Goal: Task Accomplishment & Management: Complete application form

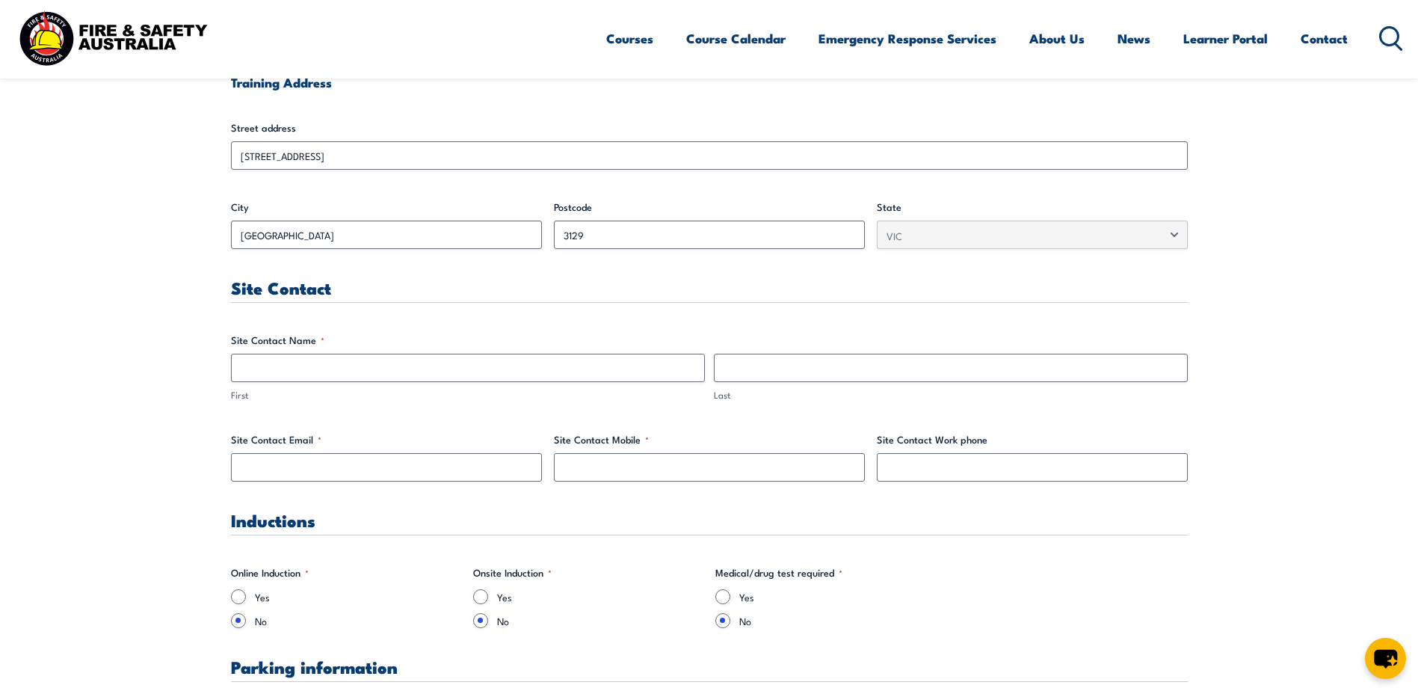
scroll to position [598, 0]
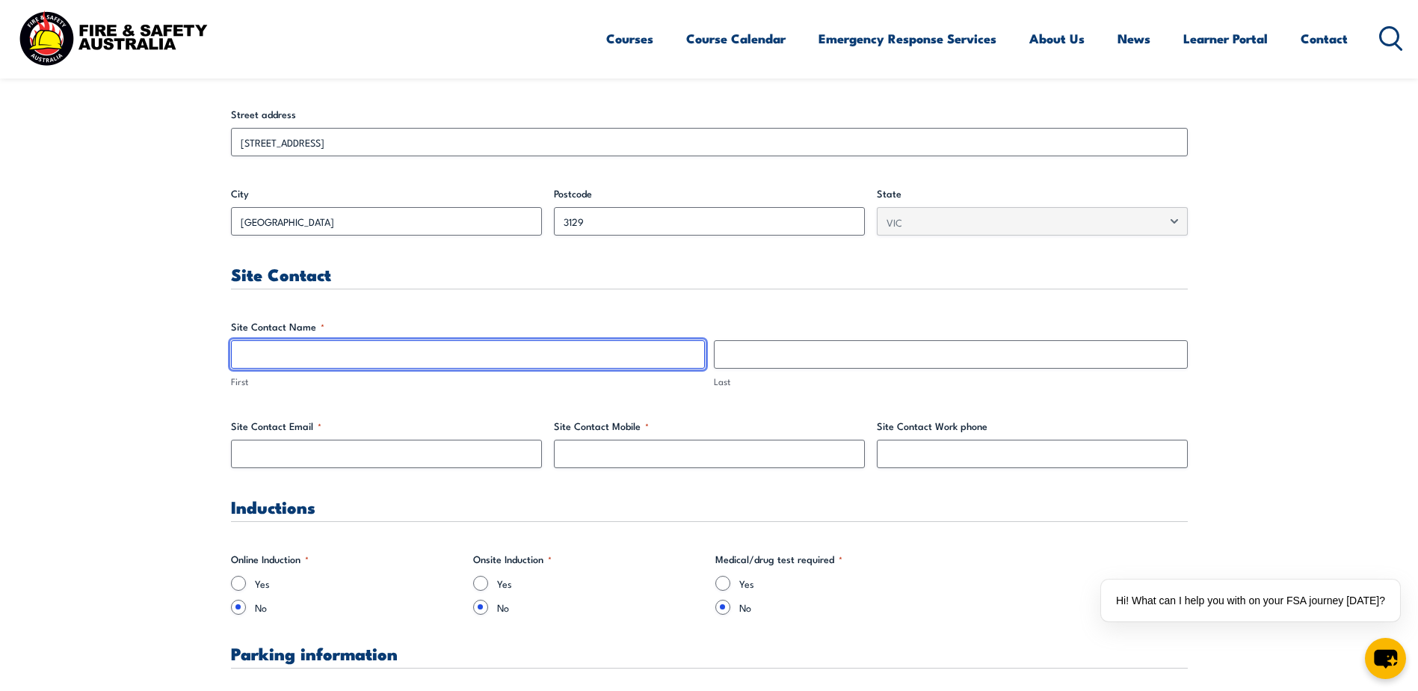
click at [325, 361] on input "First" at bounding box center [468, 354] width 474 height 28
type input "a"
type input "[PERSON_NAME]"
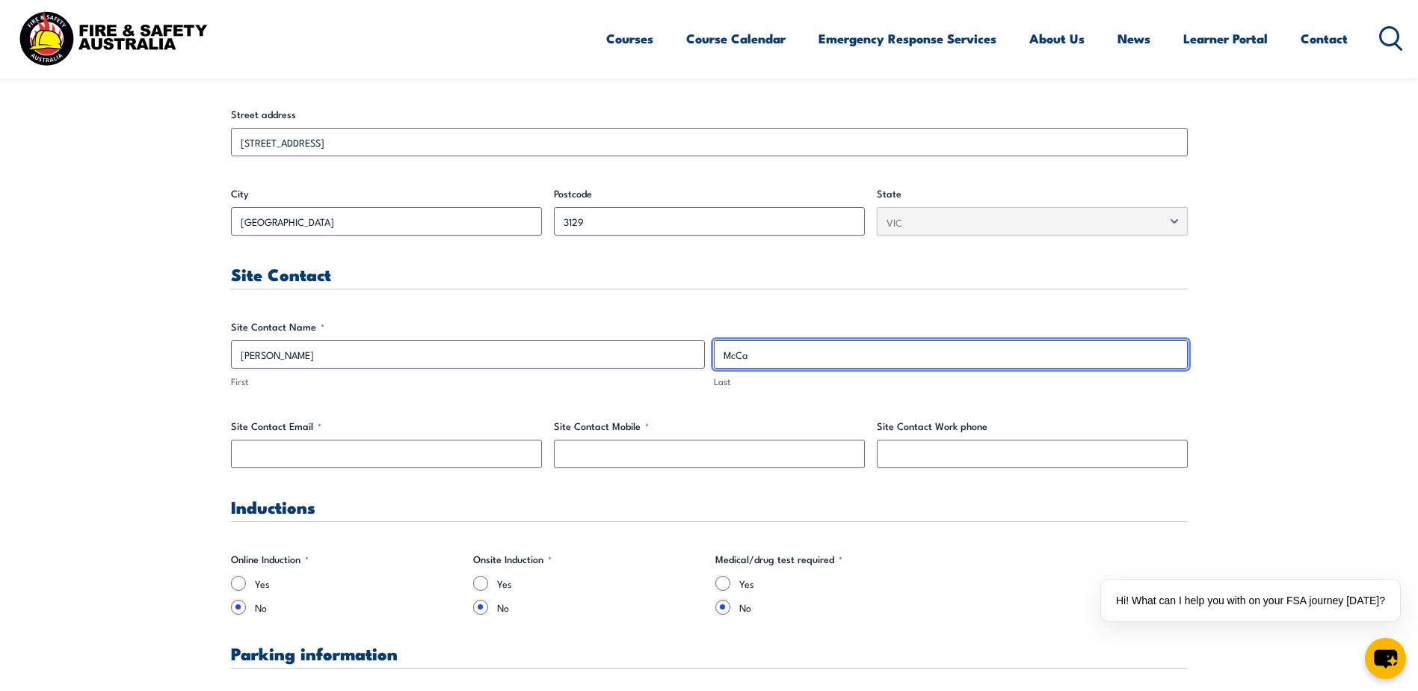
type input "[PERSON_NAME]"
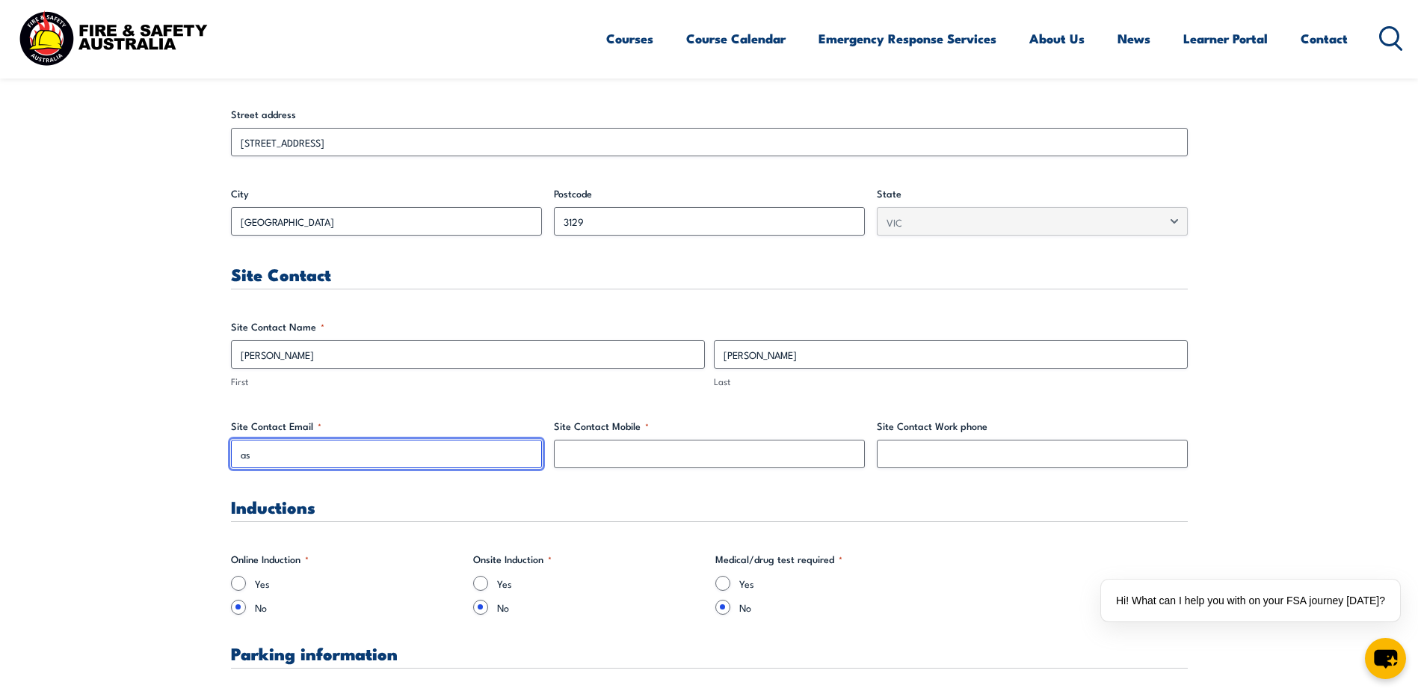
type input "[EMAIL_ADDRESS][DOMAIN_NAME]"
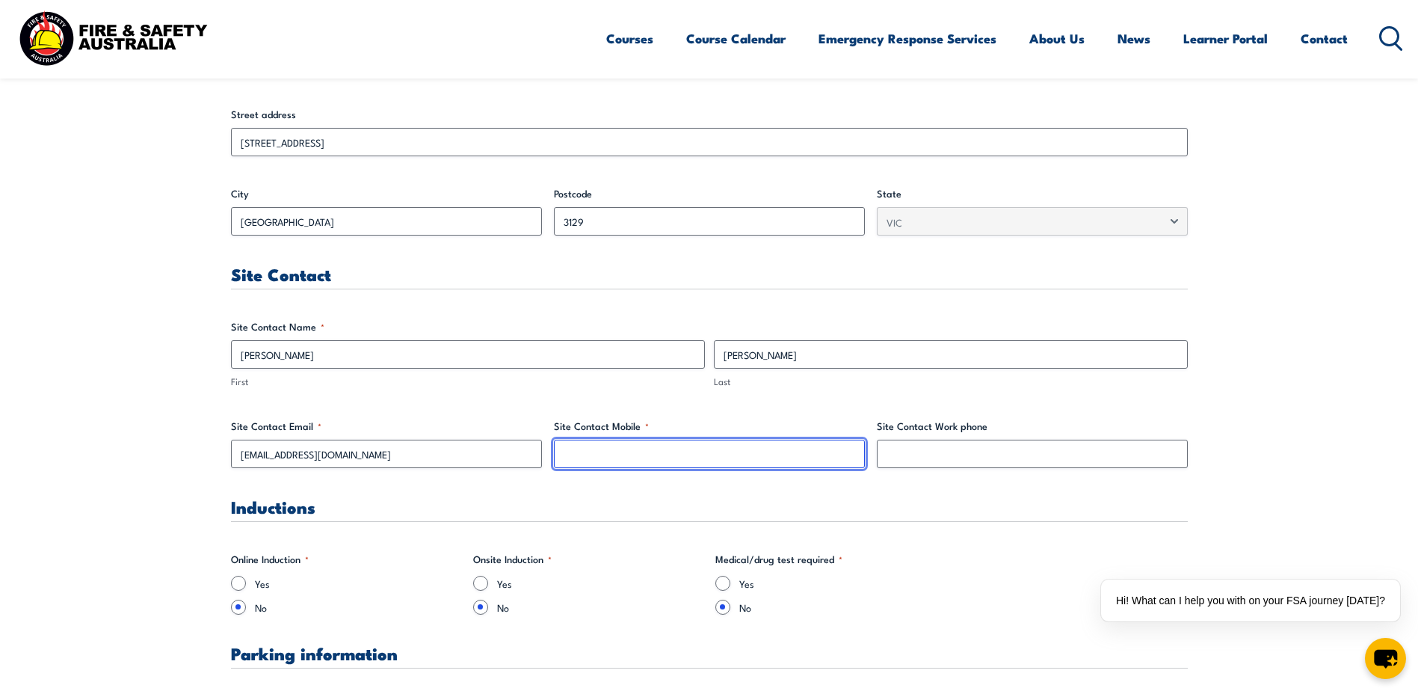
type input "0436322781"
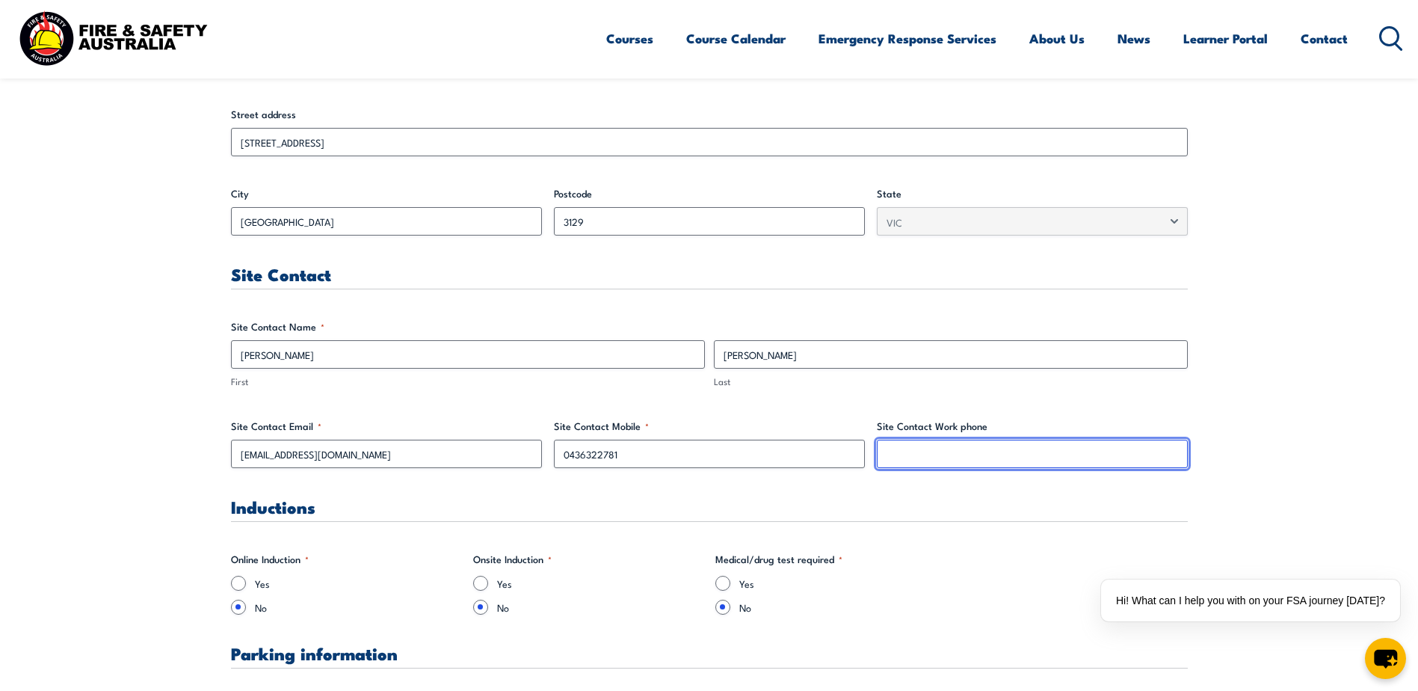
click at [834, 455] on input "Site Contact Work phone" at bounding box center [1032, 454] width 311 height 28
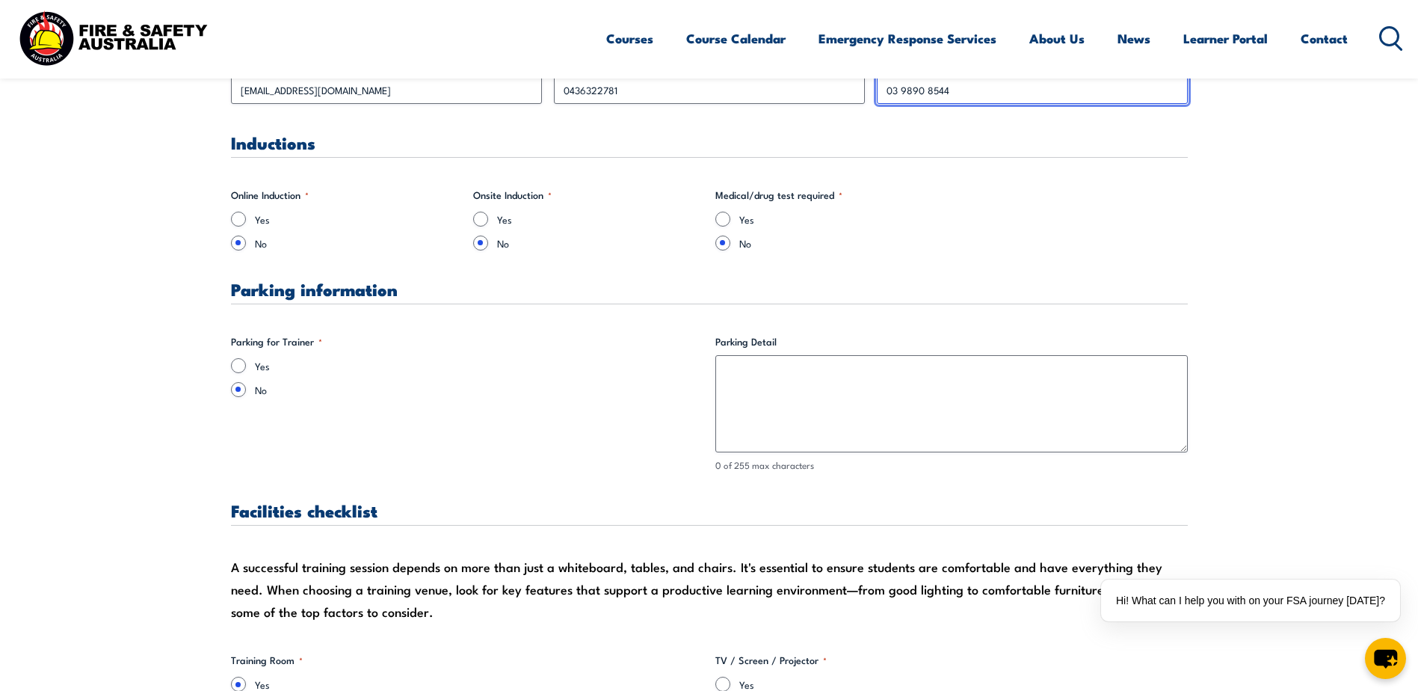
scroll to position [972, 0]
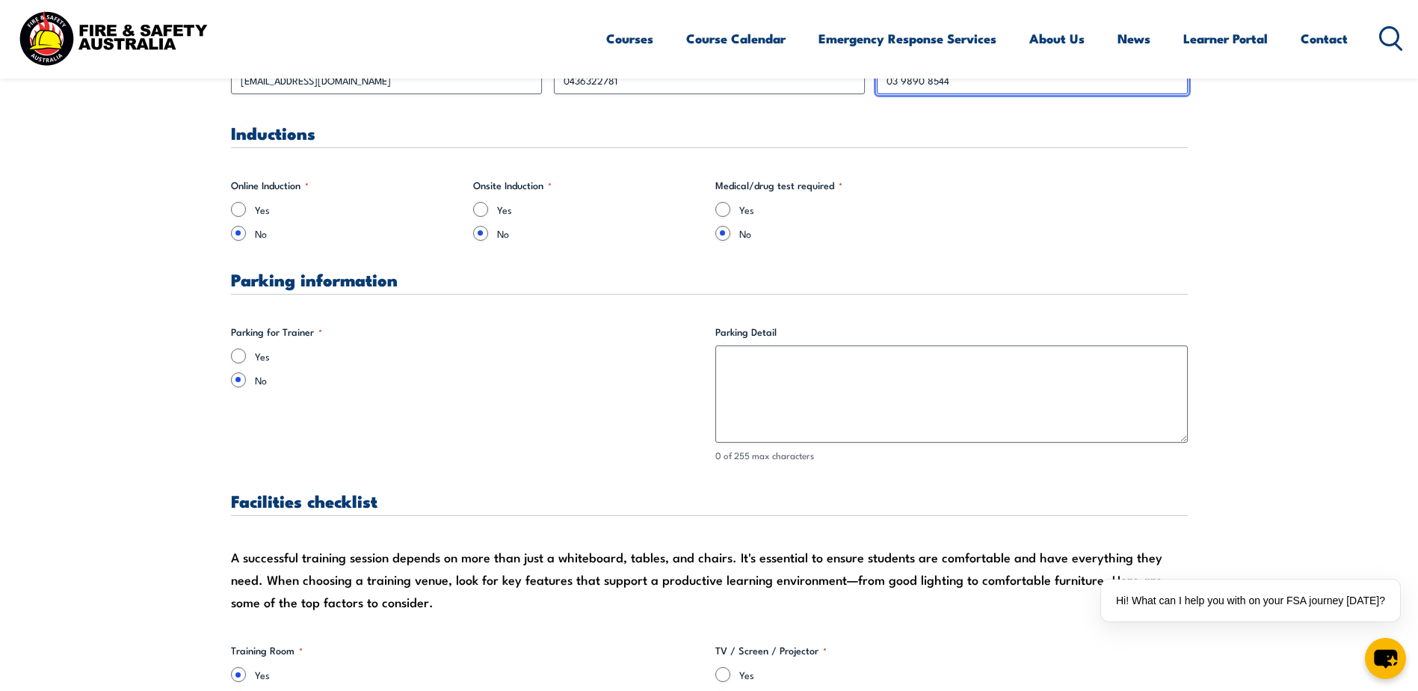
type input "03 9890 8544"
click at [239, 356] on input "Yes" at bounding box center [238, 355] width 15 height 15
radio input "true"
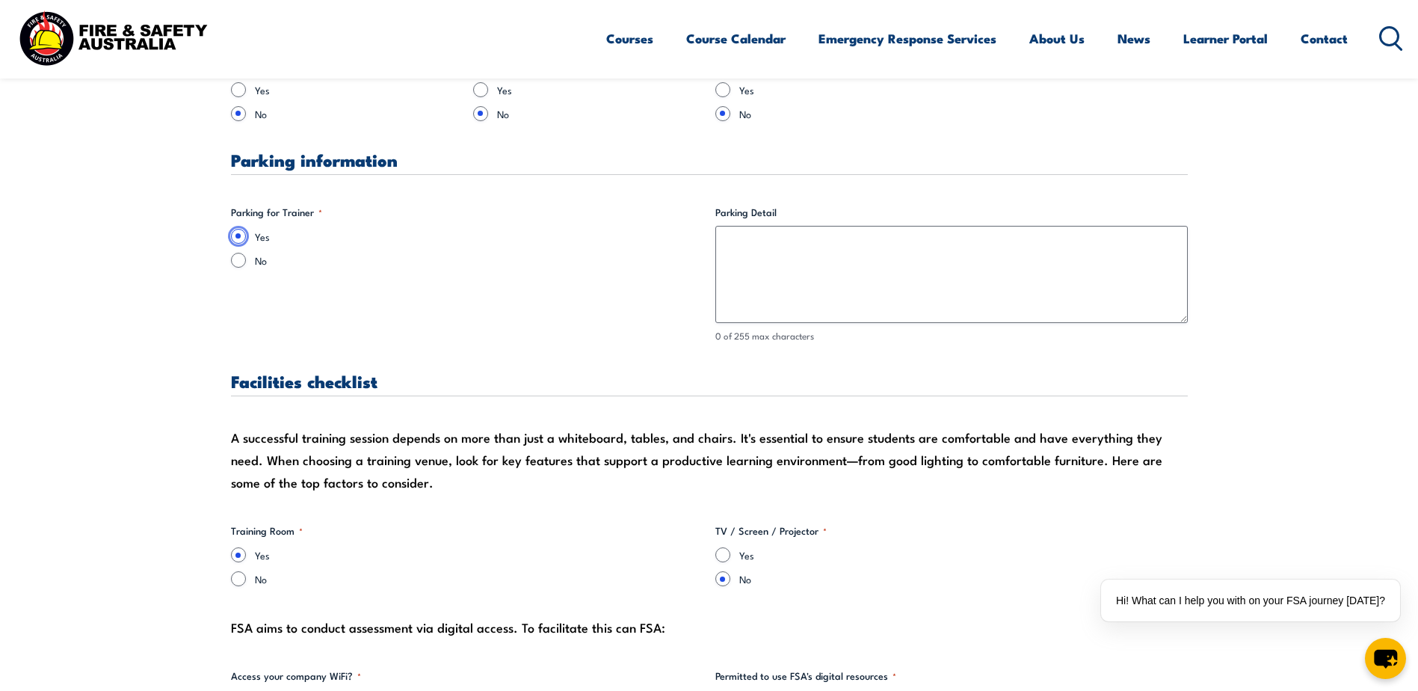
scroll to position [1121, 0]
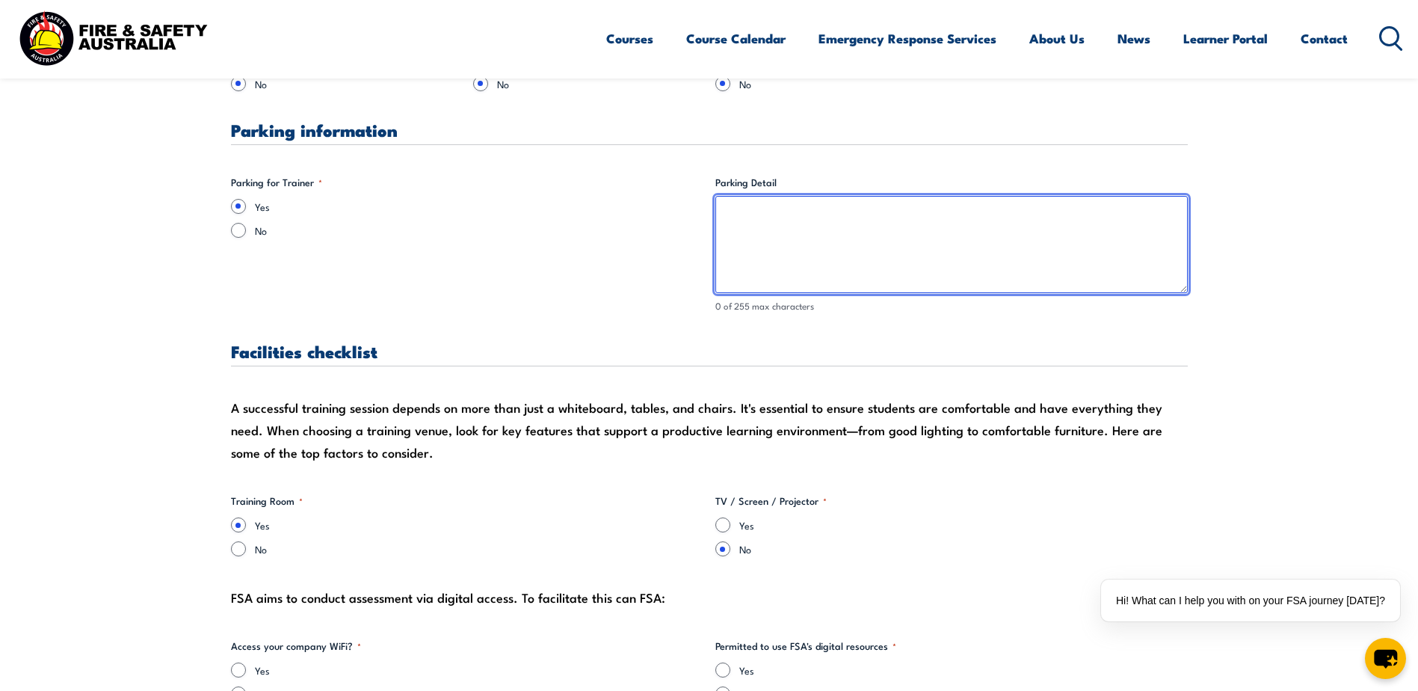
click at [728, 216] on textarea "Parking Detail" at bounding box center [952, 244] width 473 height 97
type textarea "a"
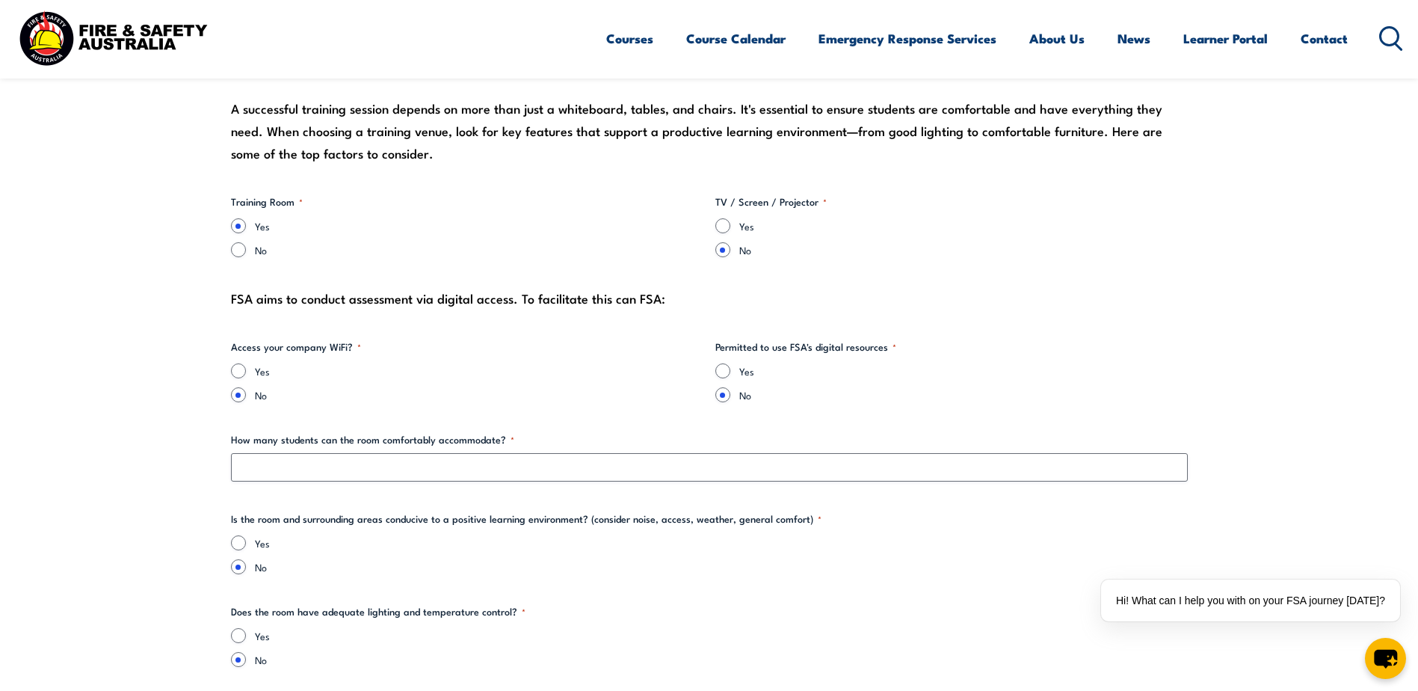
scroll to position [1346, 0]
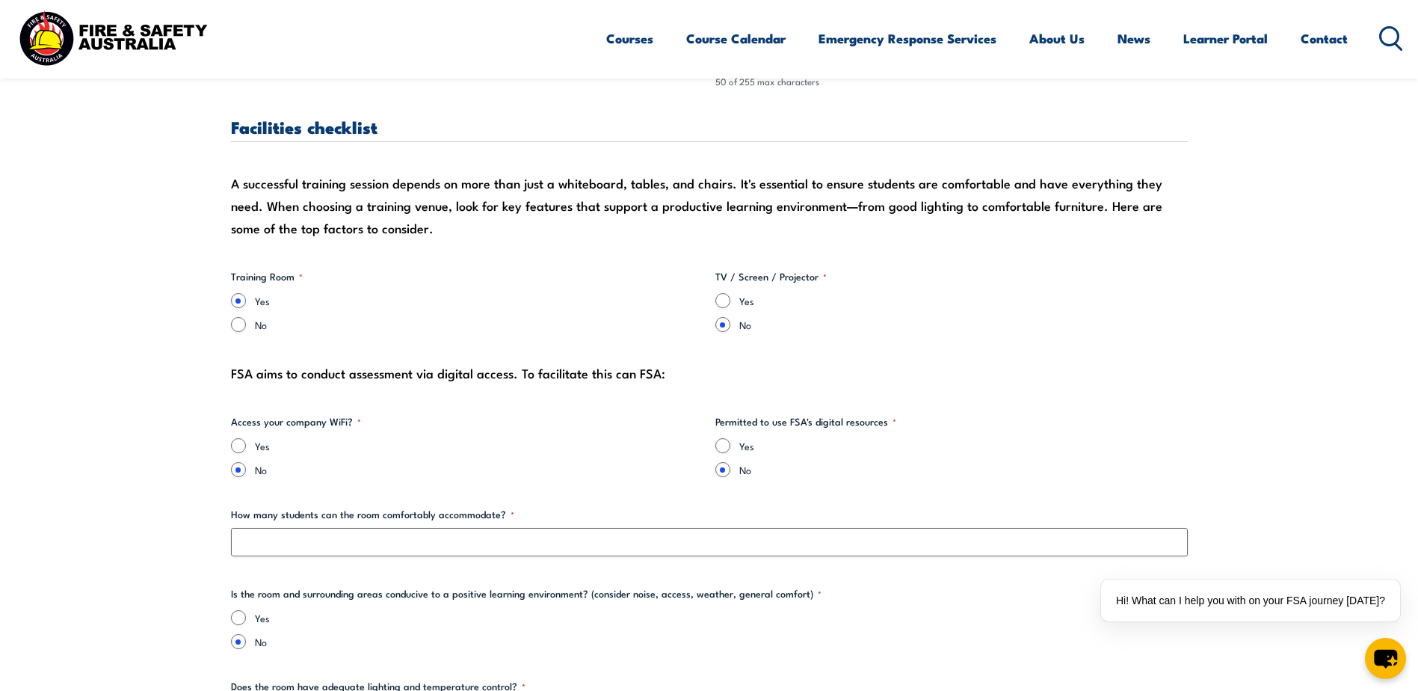
type textarea "Parking is available out the front of the building"
click at [721, 301] on input "Yes" at bounding box center [723, 300] width 15 height 15
radio input "true"
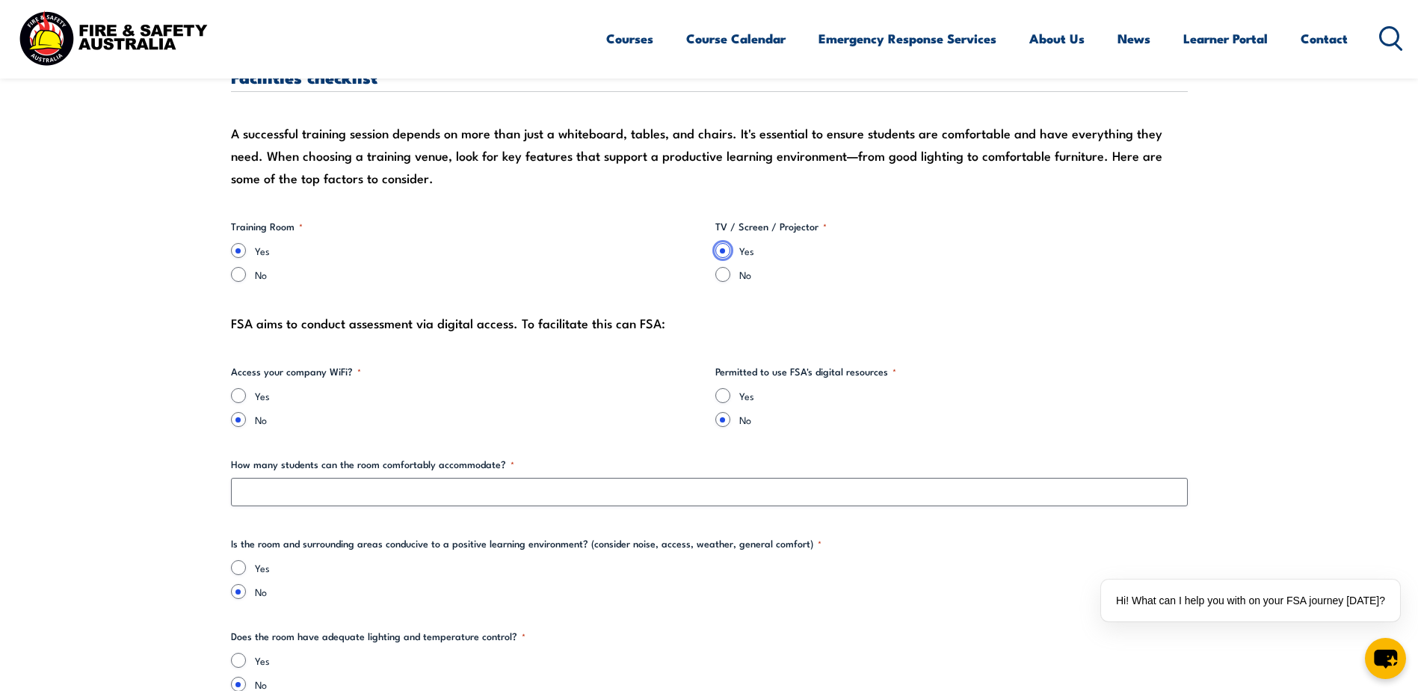
scroll to position [1421, 0]
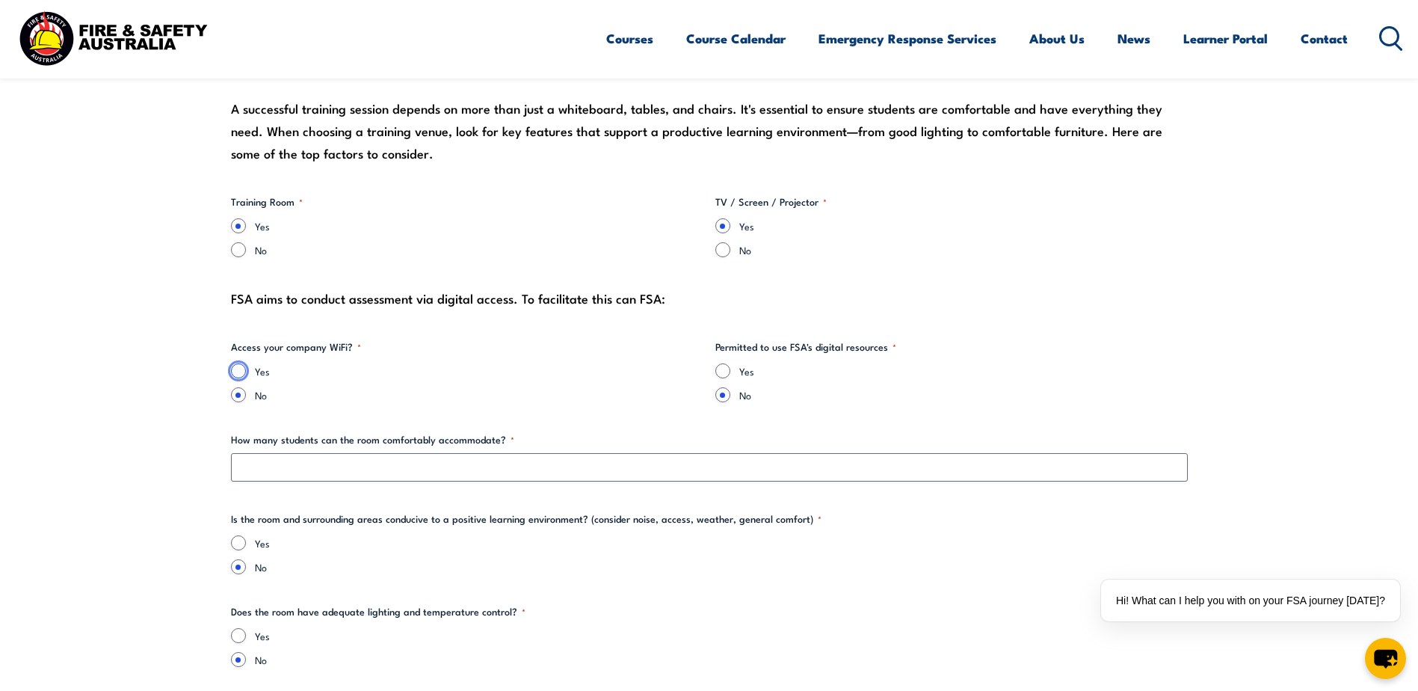
click at [238, 372] on input "Yes" at bounding box center [238, 370] width 15 height 15
radio input "true"
click at [721, 375] on input "Yes" at bounding box center [723, 370] width 15 height 15
radio input "true"
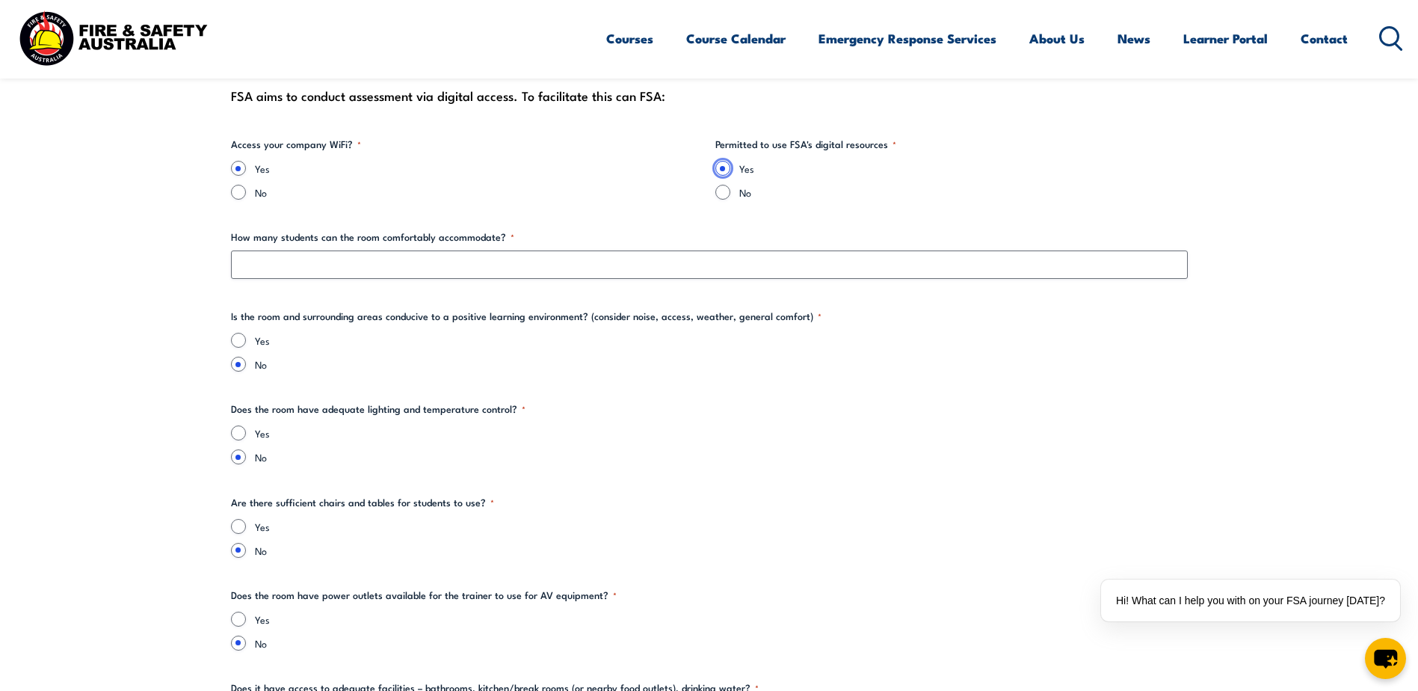
scroll to position [1645, 0]
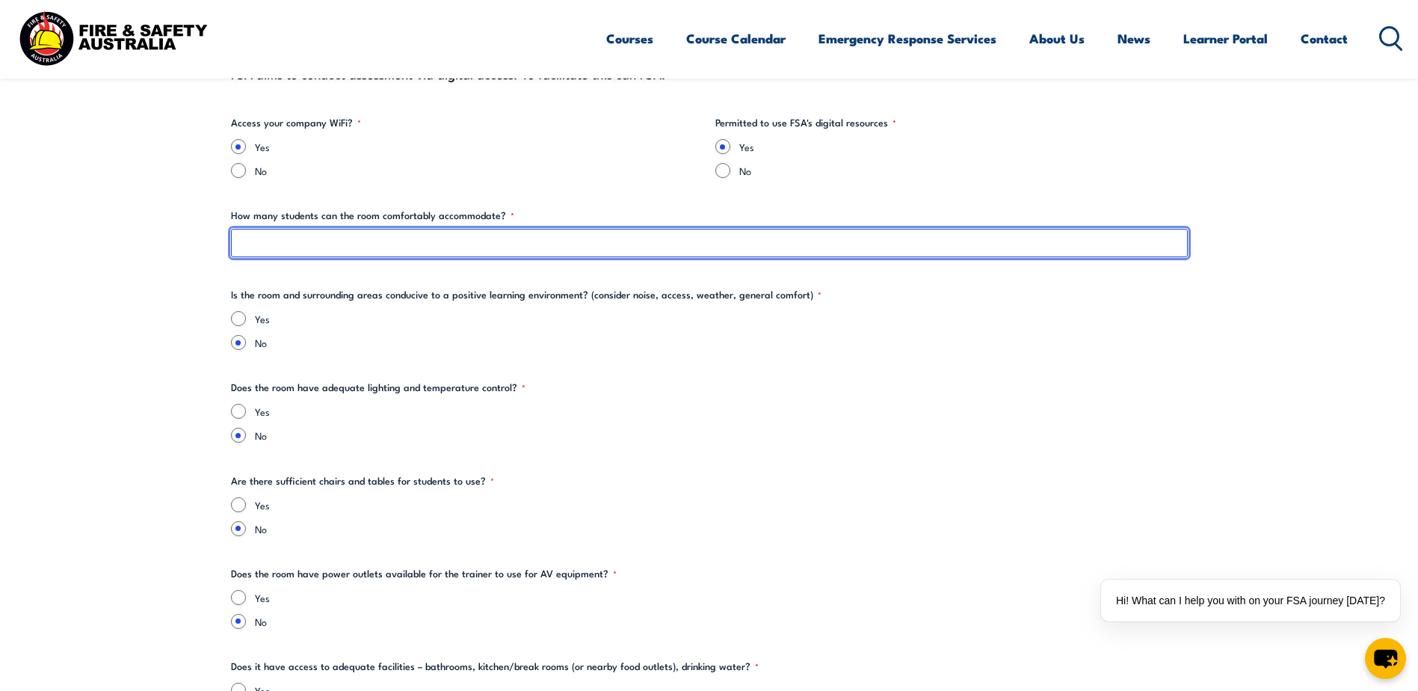
click at [296, 241] on input "How many students can the room comfortably accommodate? *" at bounding box center [709, 243] width 957 height 28
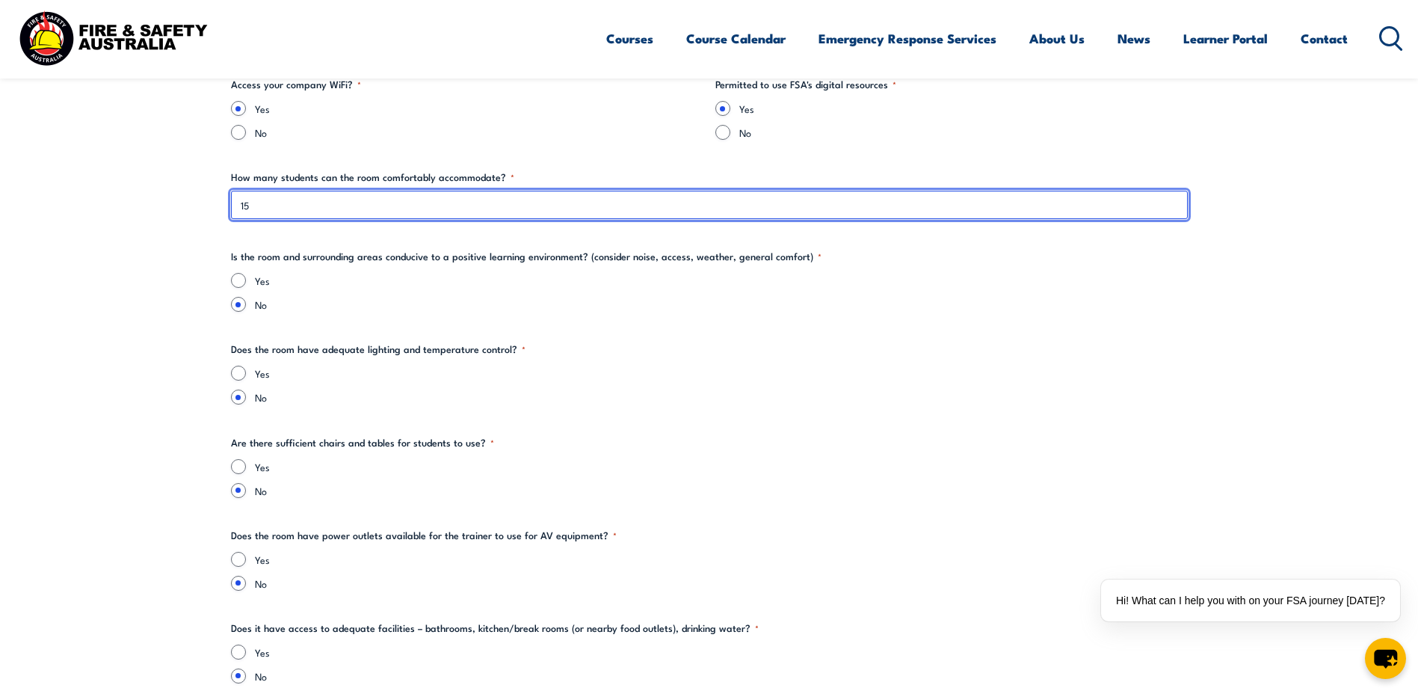
scroll to position [1720, 0]
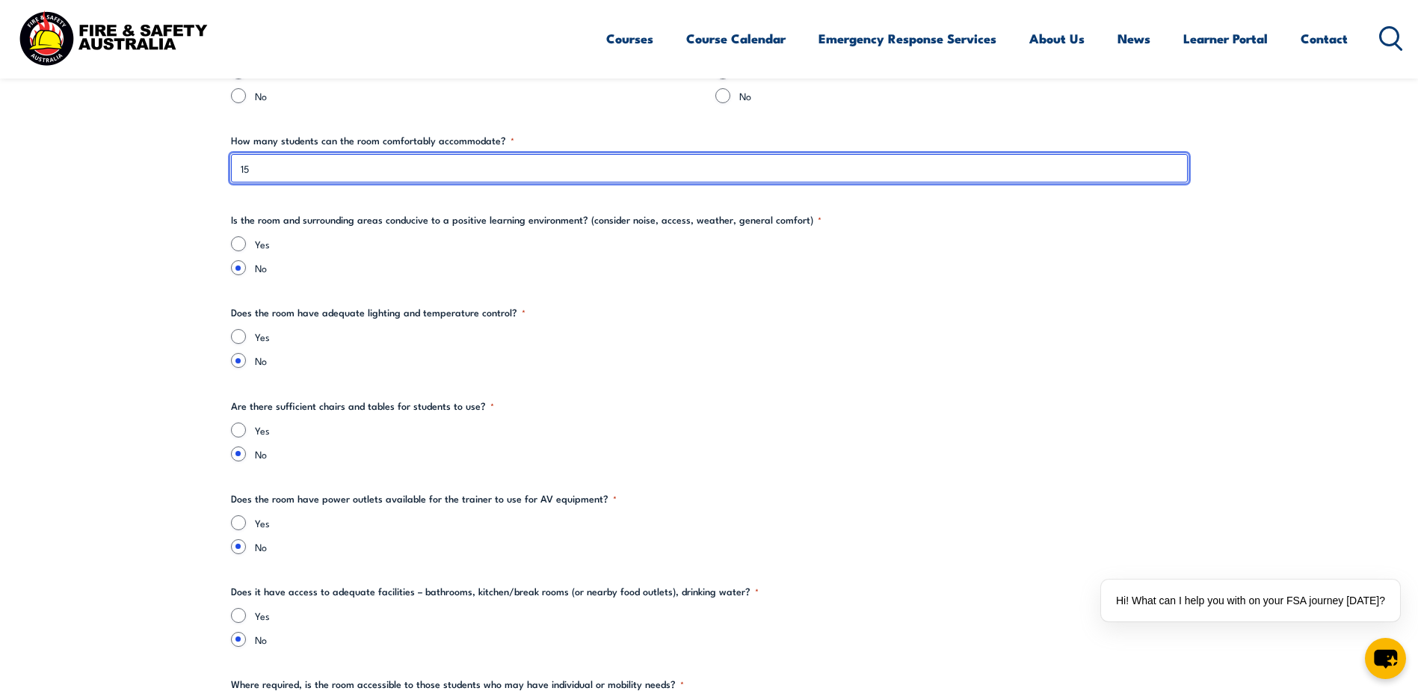
type input "15"
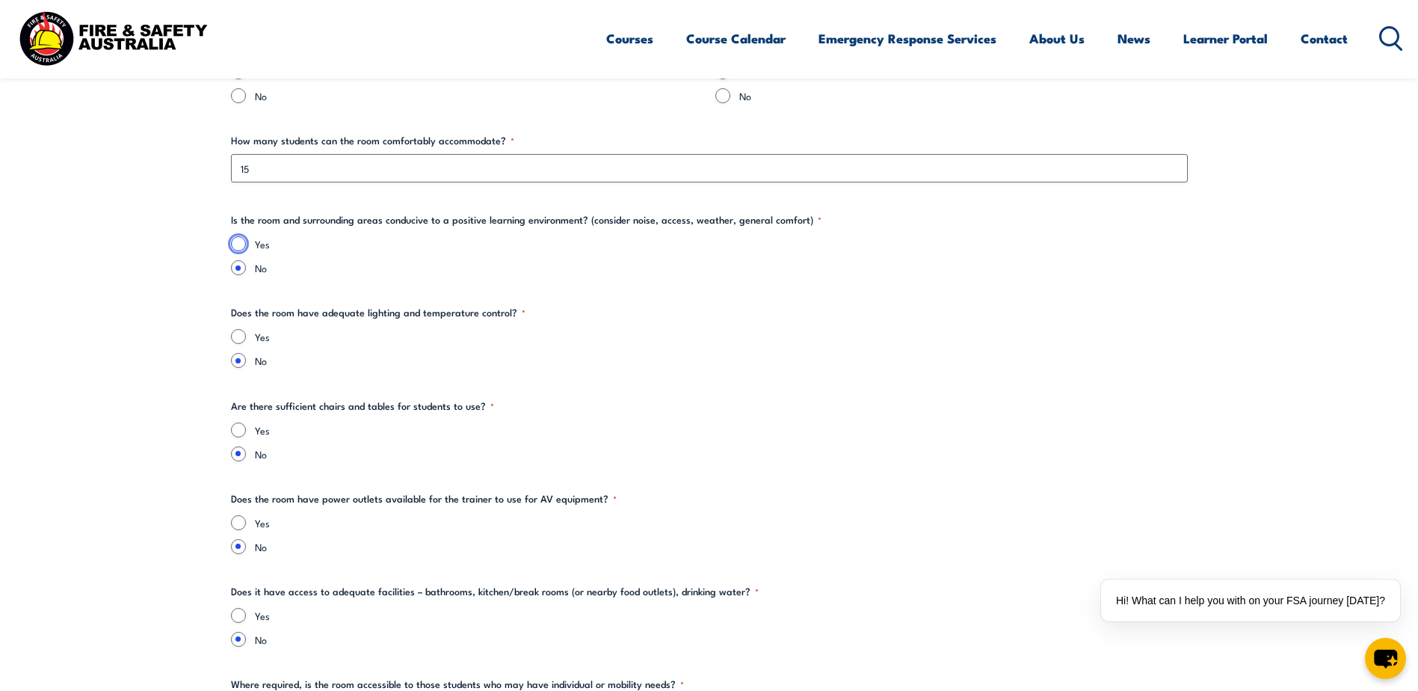
click at [233, 244] on input "Yes" at bounding box center [238, 243] width 15 height 15
radio input "true"
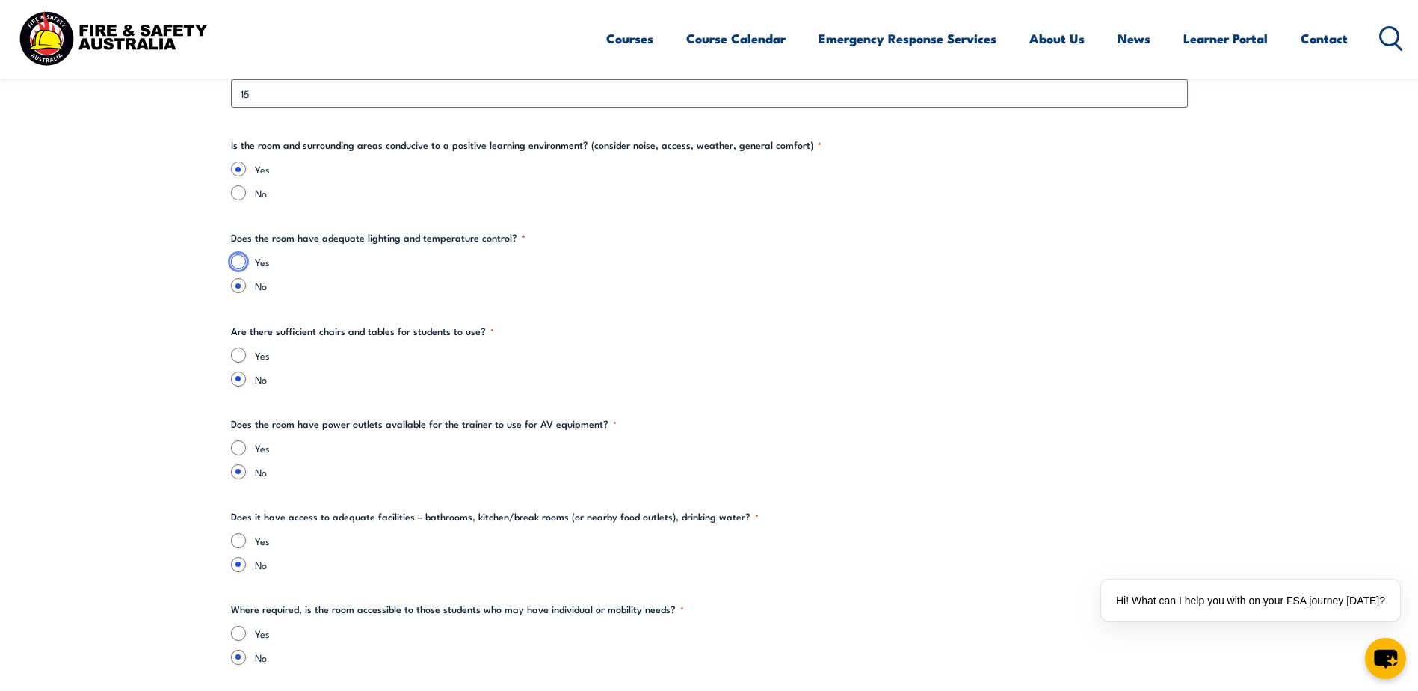
click at [238, 261] on input "Yes" at bounding box center [238, 261] width 15 height 15
radio input "true"
click at [238, 349] on input "Yes" at bounding box center [238, 355] width 15 height 15
radio input "true"
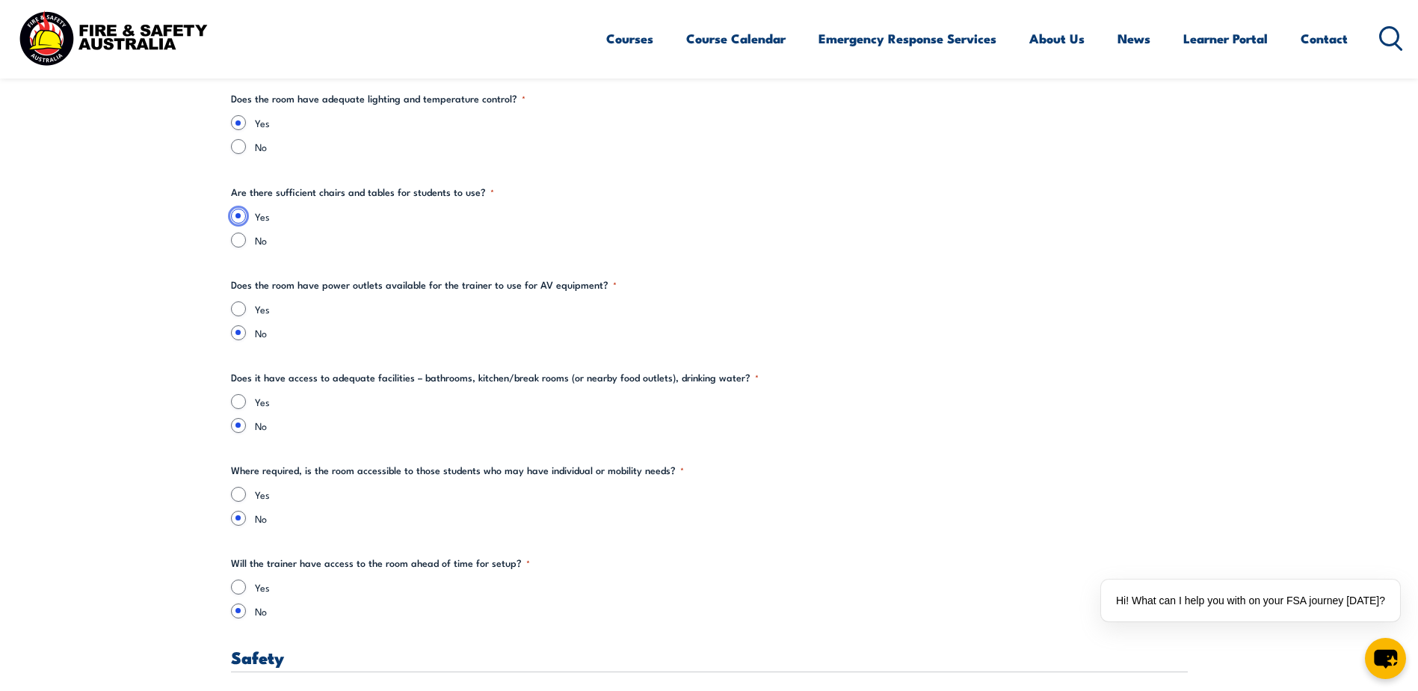
scroll to position [1944, 0]
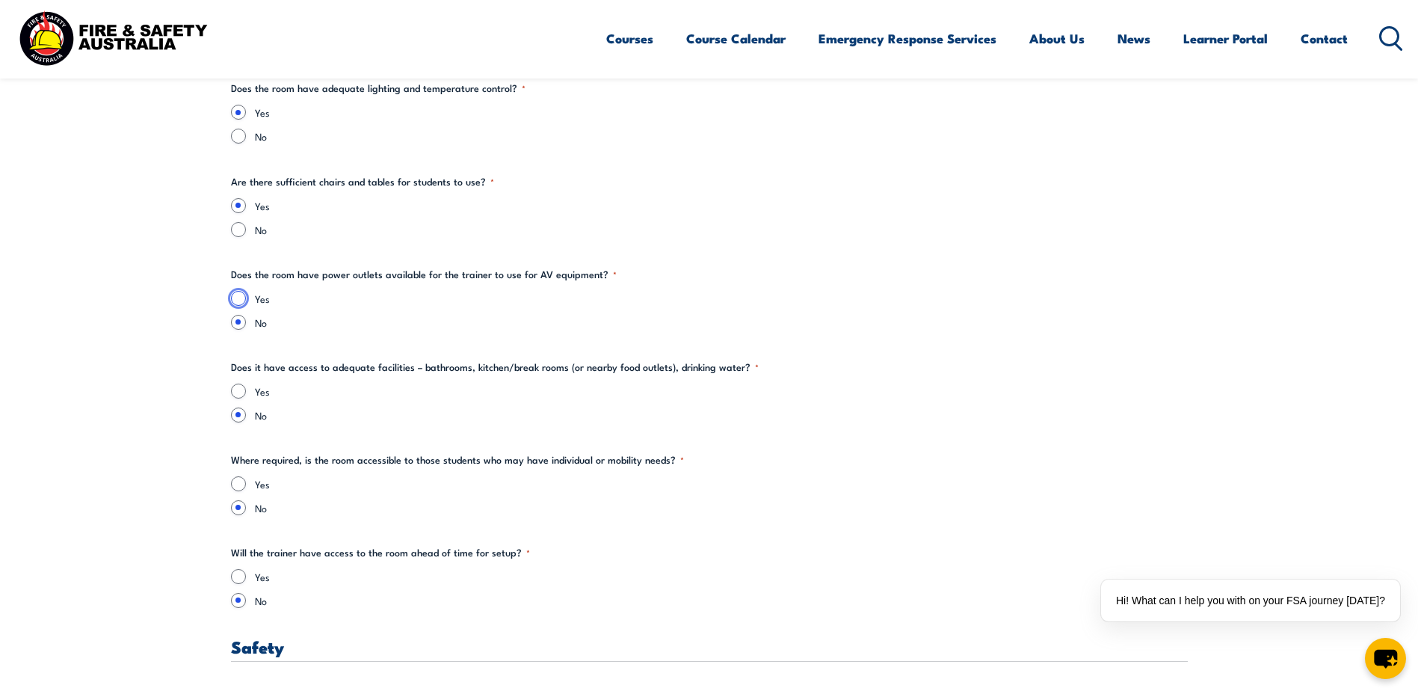
click at [239, 298] on input "Yes" at bounding box center [238, 298] width 15 height 15
radio input "true"
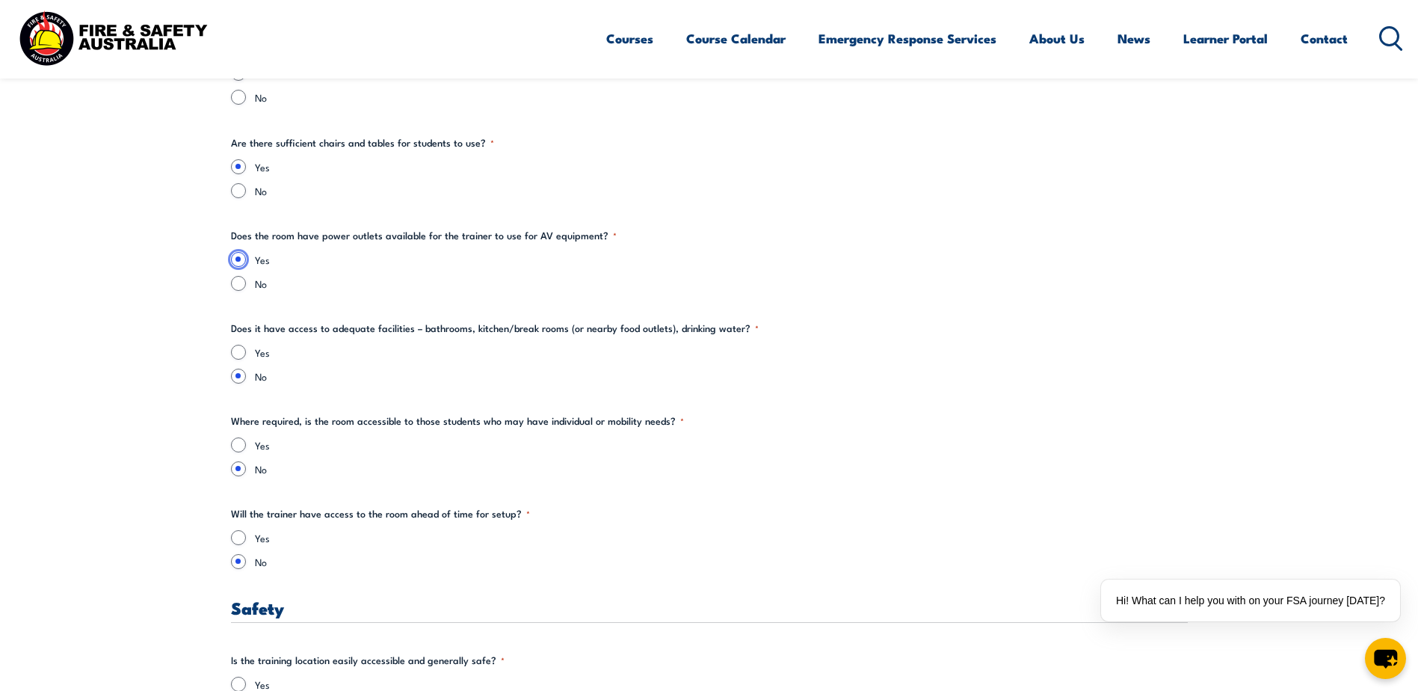
scroll to position [2019, 0]
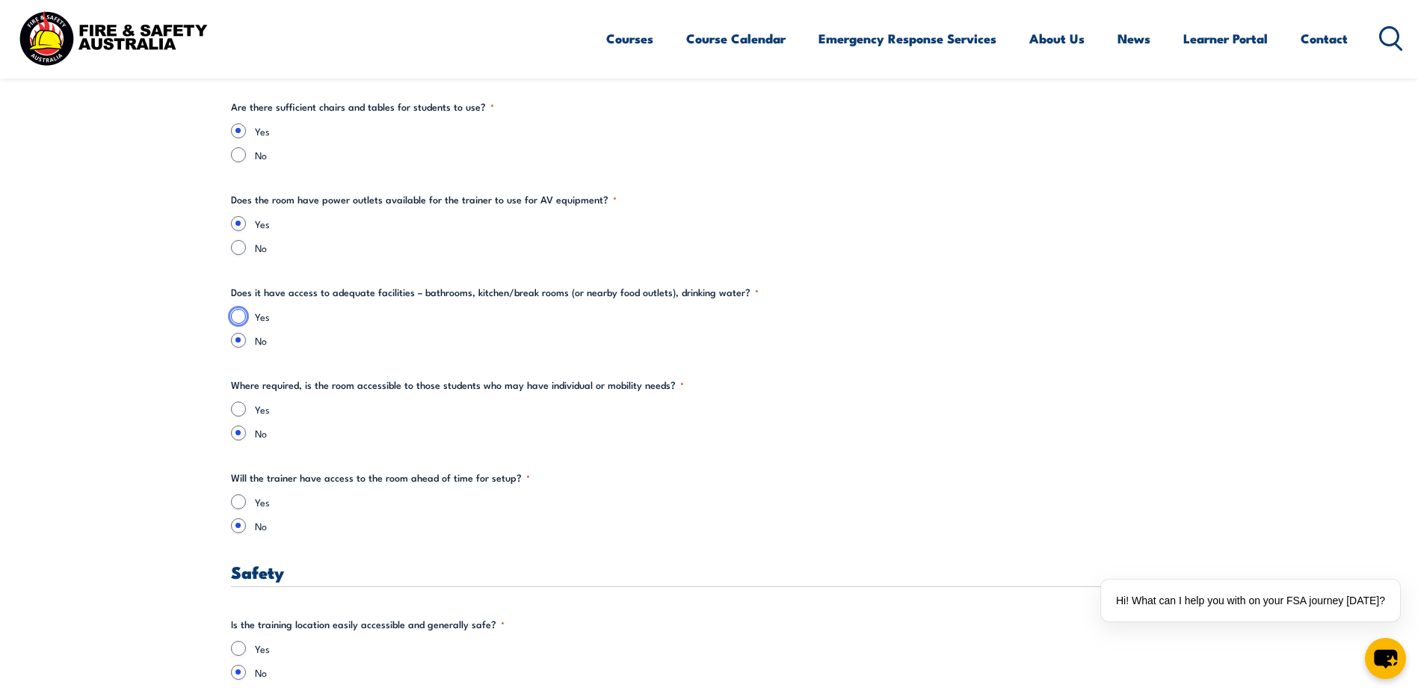
click at [239, 314] on input "Yes" at bounding box center [238, 316] width 15 height 15
radio input "true"
click at [237, 412] on input "Yes" at bounding box center [238, 408] width 15 height 15
radio input "true"
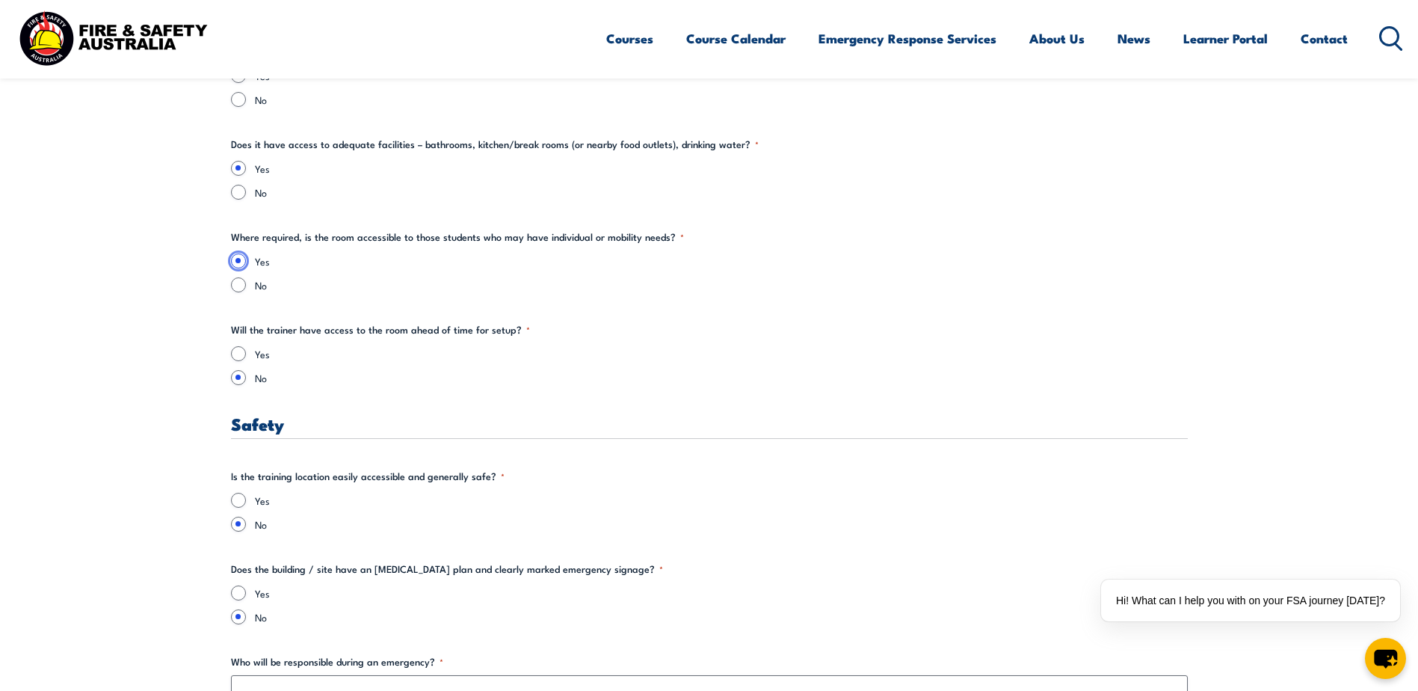
scroll to position [2168, 0]
click at [236, 356] on input "Yes" at bounding box center [238, 352] width 15 height 15
radio input "true"
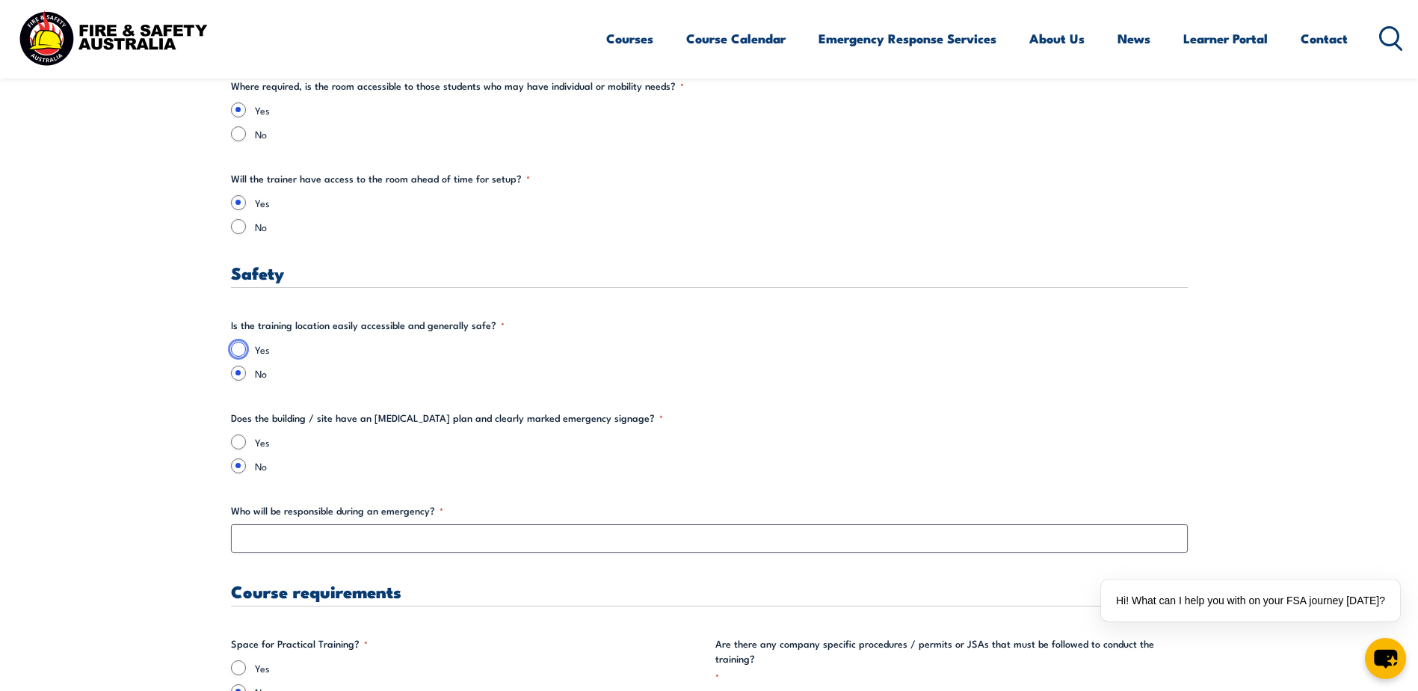
click at [239, 353] on input "Yes" at bounding box center [238, 349] width 15 height 15
radio input "true"
click at [237, 442] on input "Yes" at bounding box center [238, 441] width 15 height 15
radio input "true"
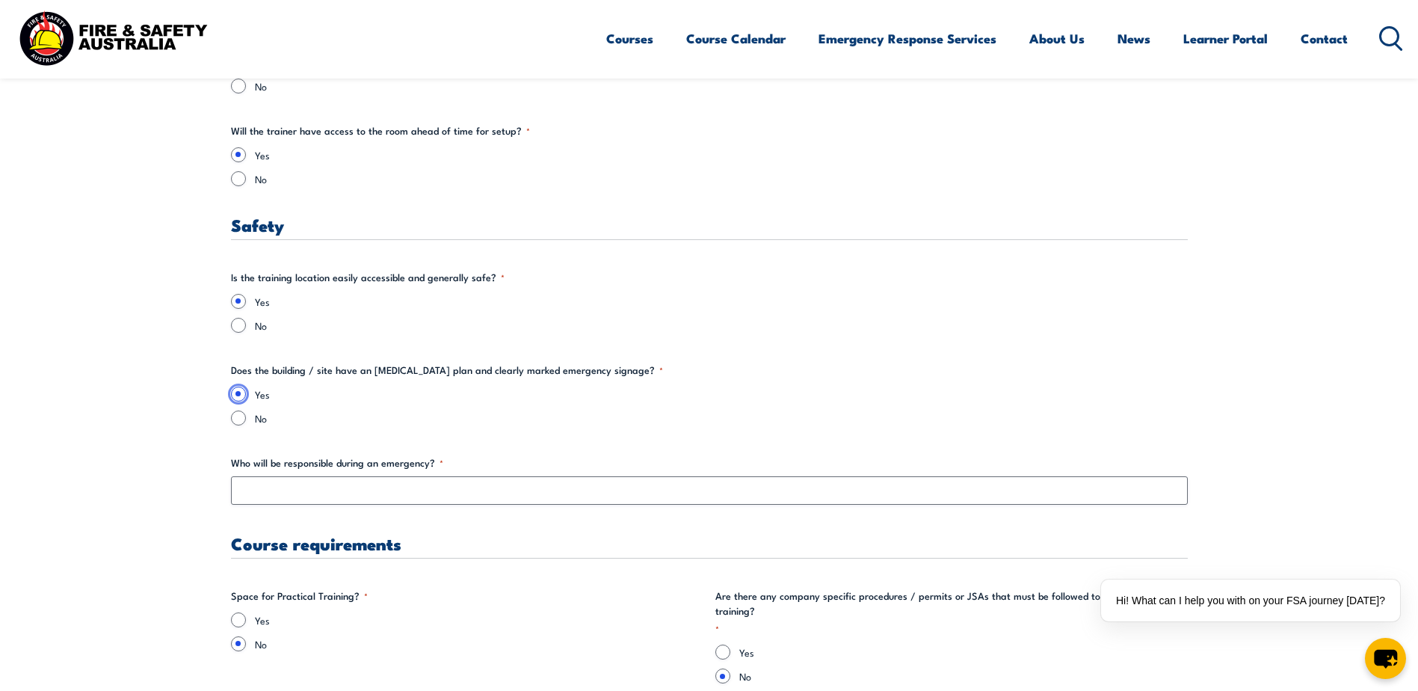
scroll to position [2392, 0]
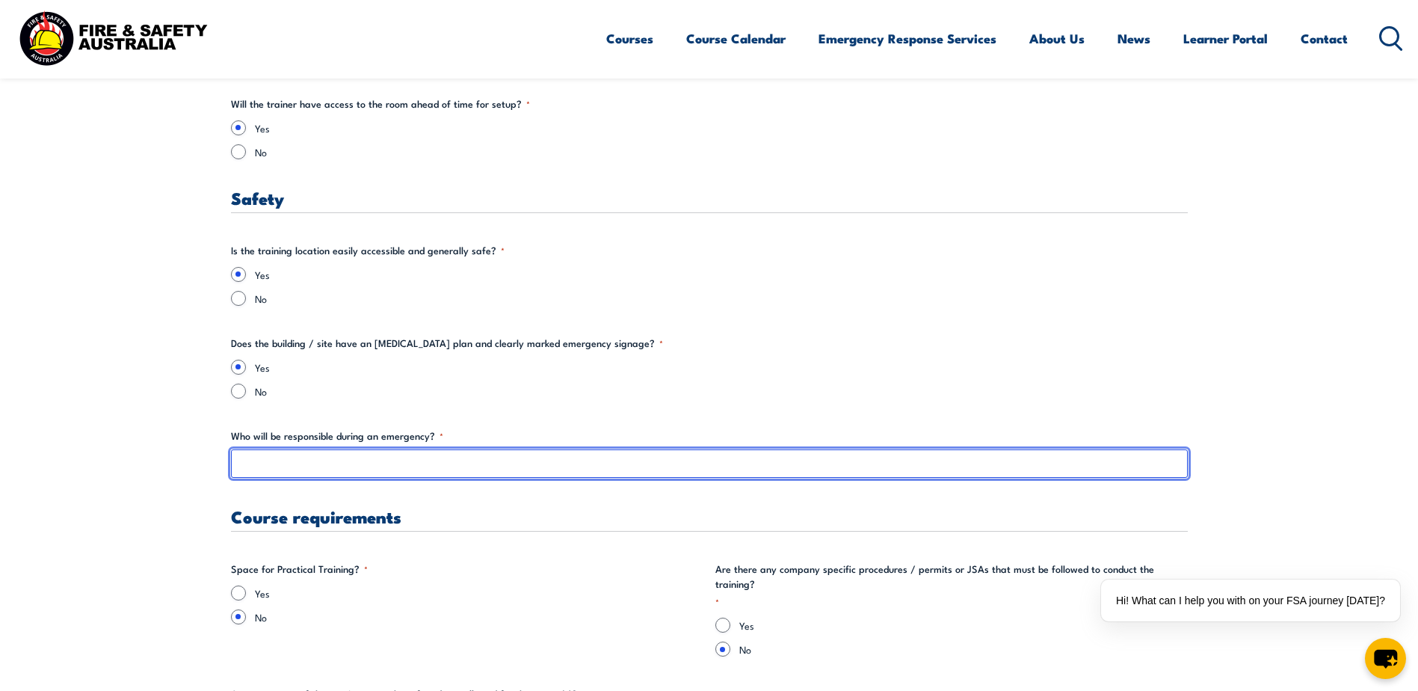
click at [332, 457] on input "Who will be responsible during an emergency? *" at bounding box center [709, 463] width 957 height 28
type input "C"
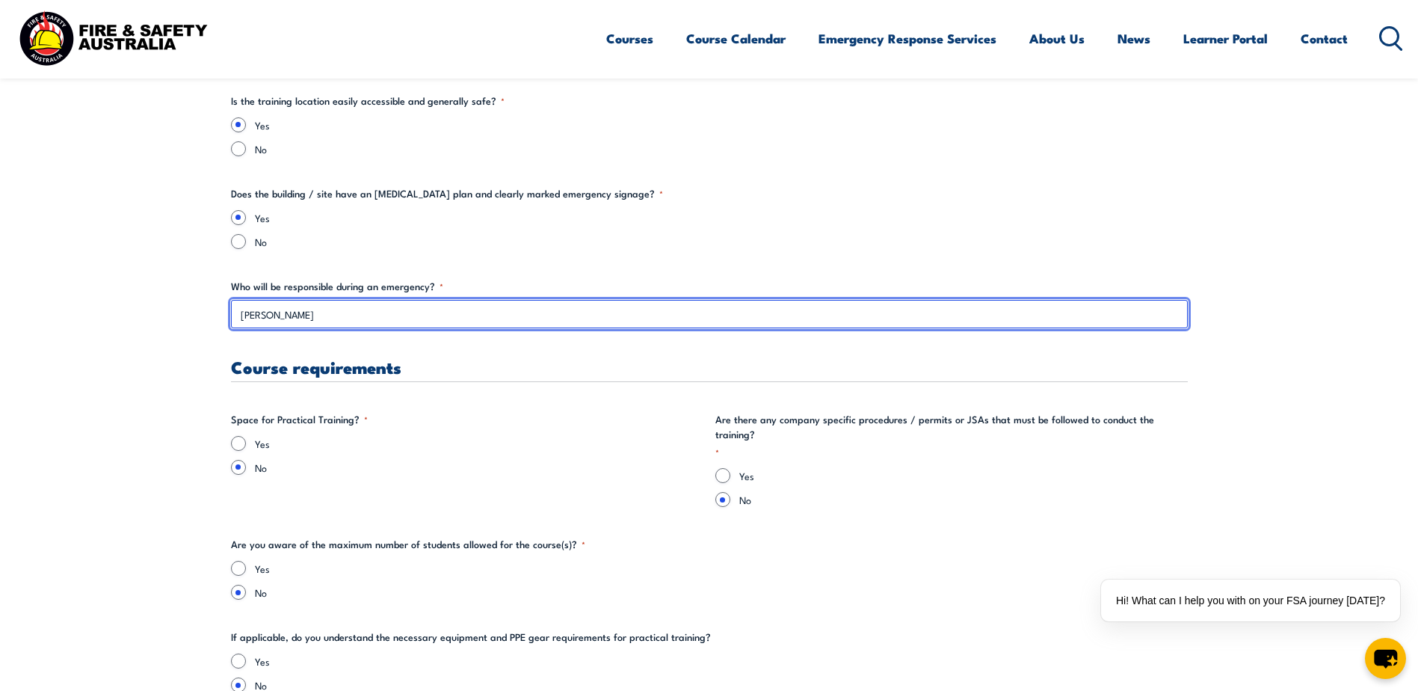
scroll to position [2617, 0]
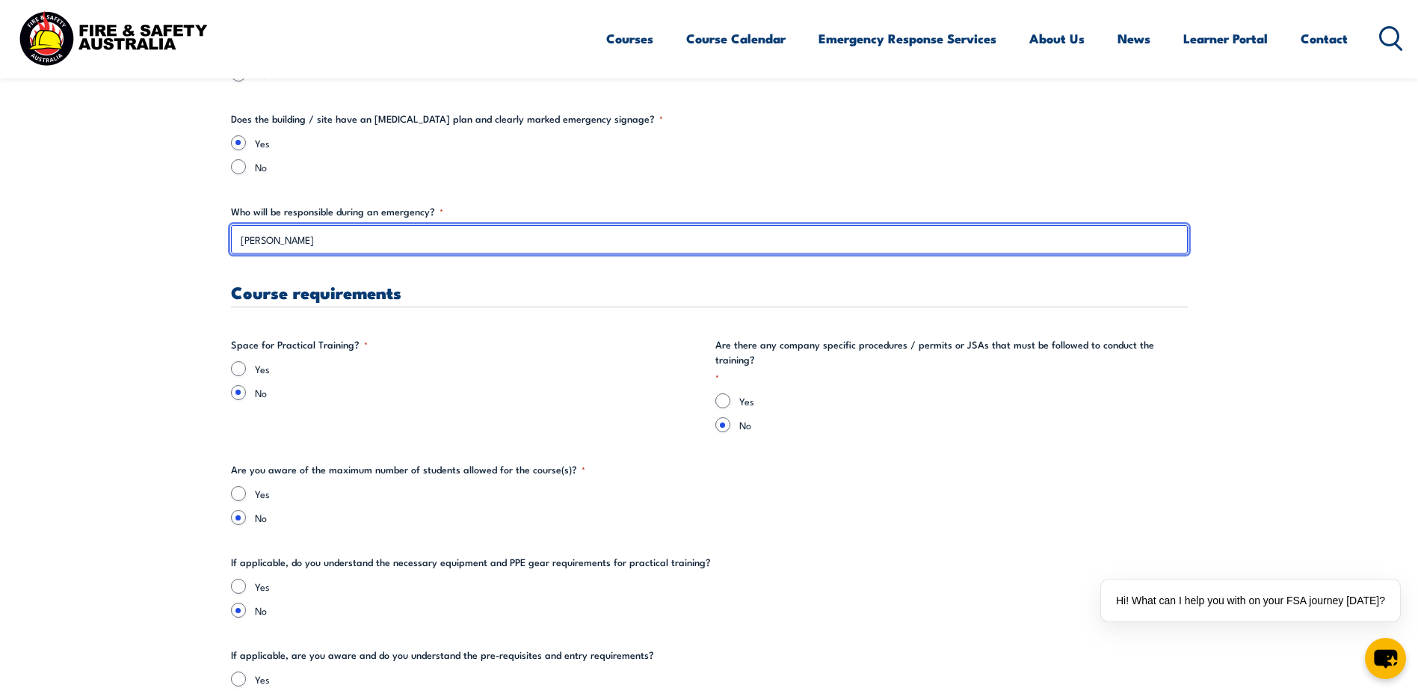
type input "[PERSON_NAME]"
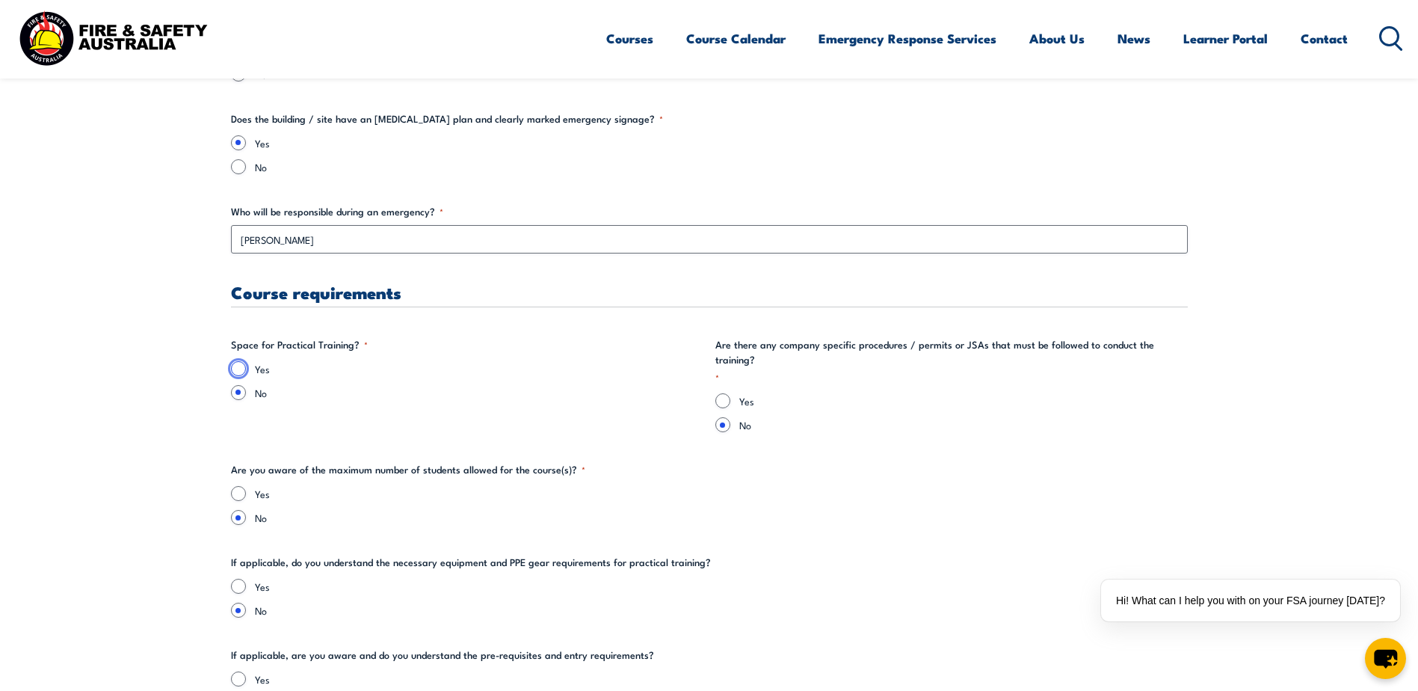
click at [236, 368] on input "Yes" at bounding box center [238, 368] width 15 height 15
radio input "true"
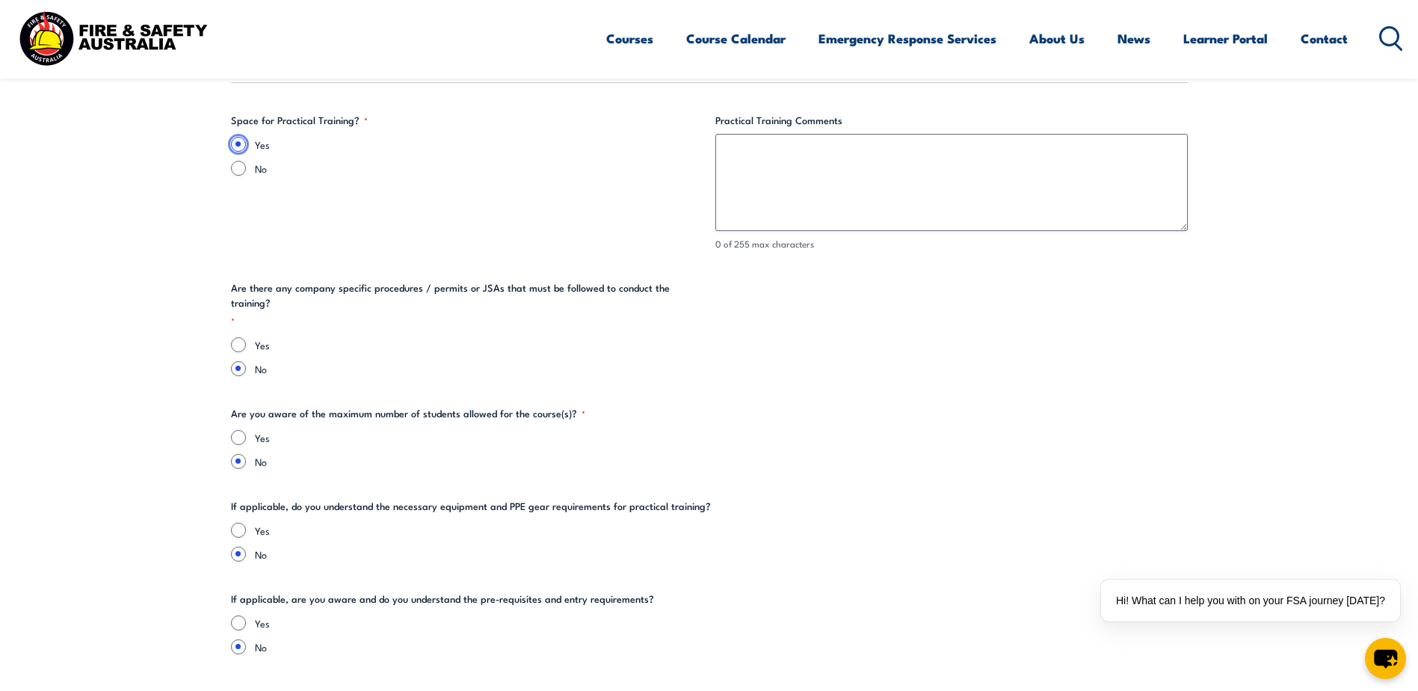
scroll to position [2916, 0]
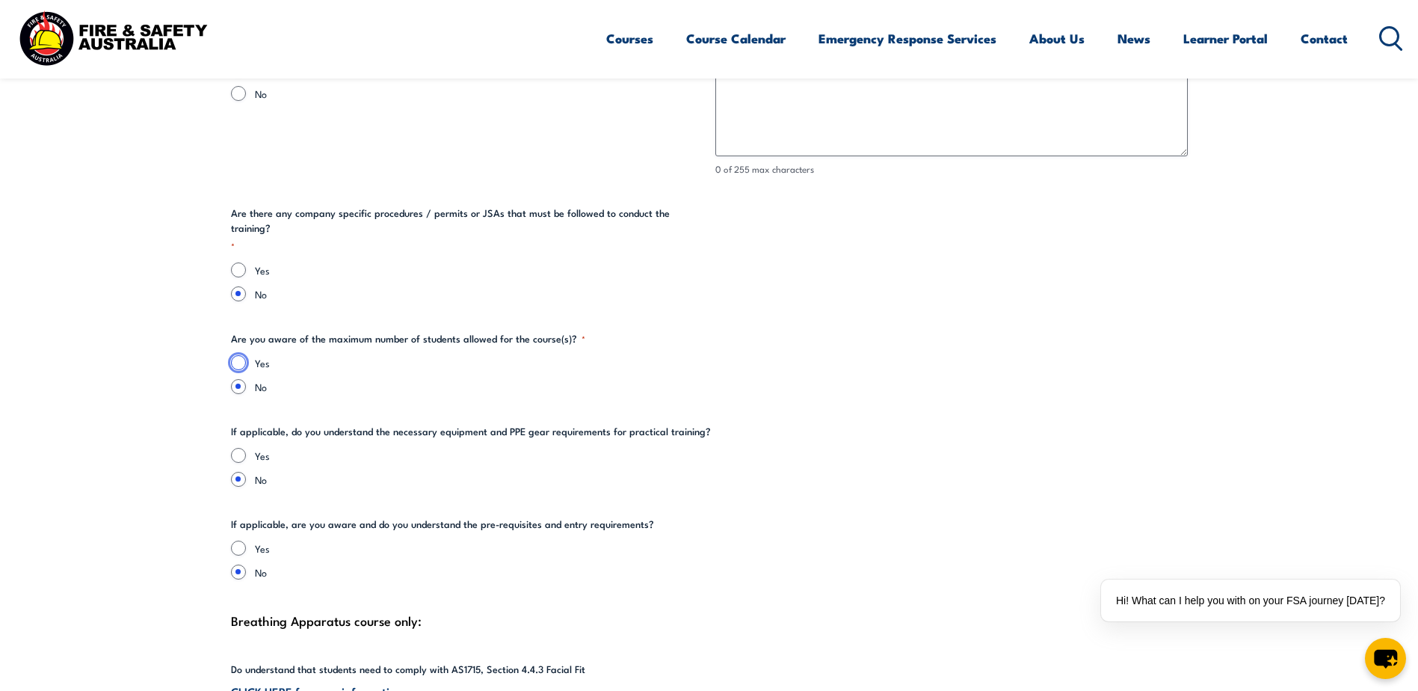
click at [237, 355] on input "Yes" at bounding box center [238, 362] width 15 height 15
radio input "true"
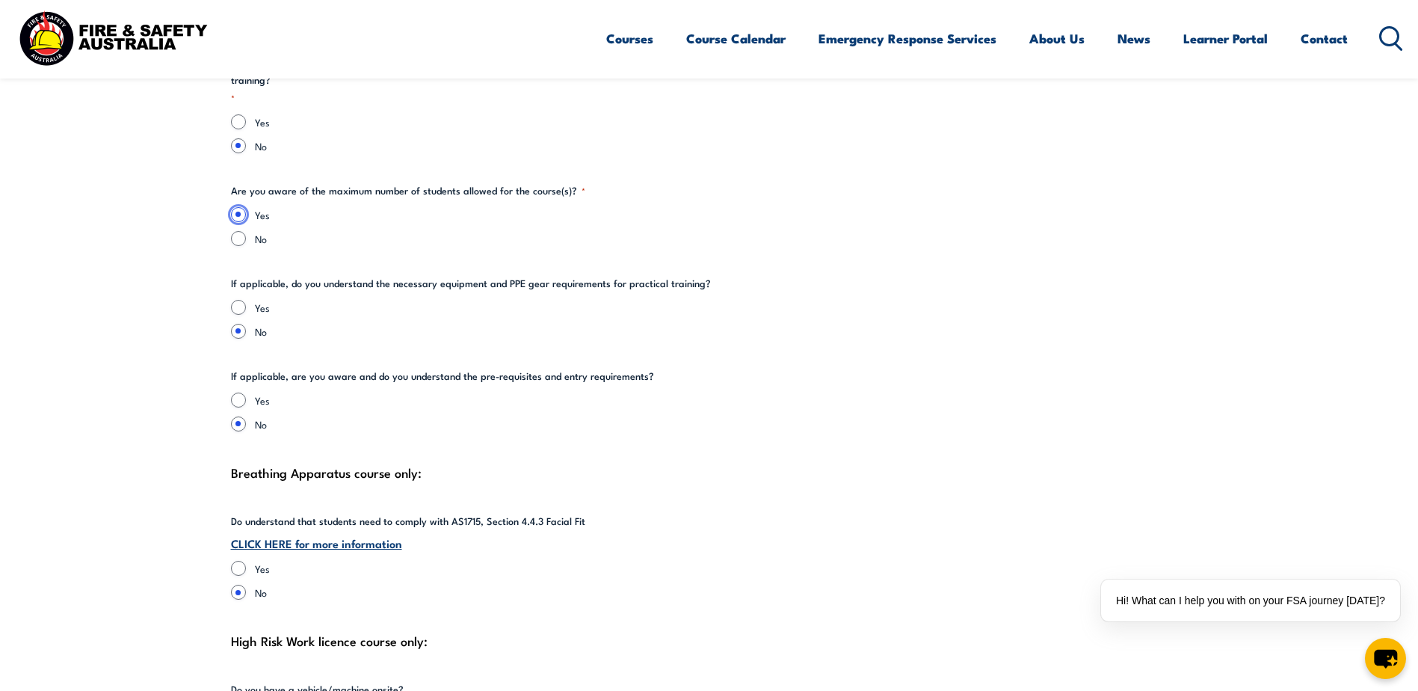
scroll to position [3065, 0]
click at [237, 298] on input "Yes" at bounding box center [238, 305] width 15 height 15
radio input "true"
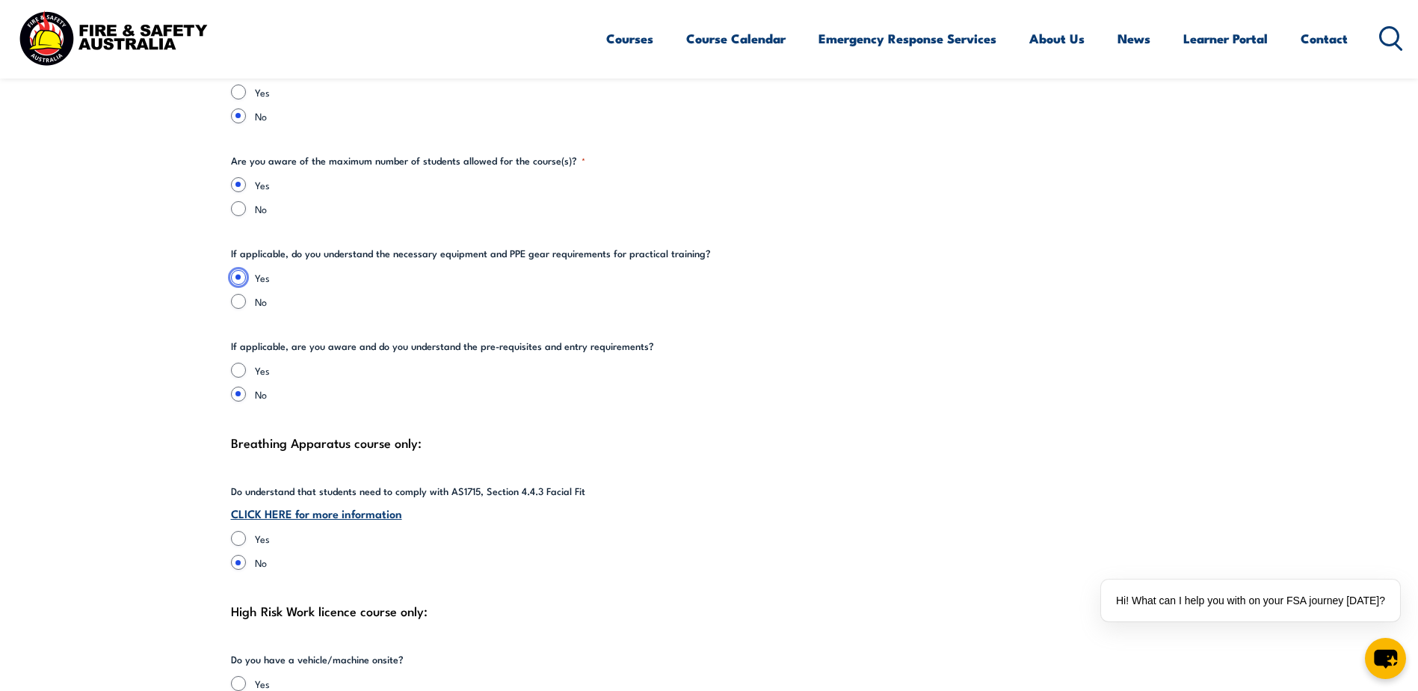
scroll to position [3140, 0]
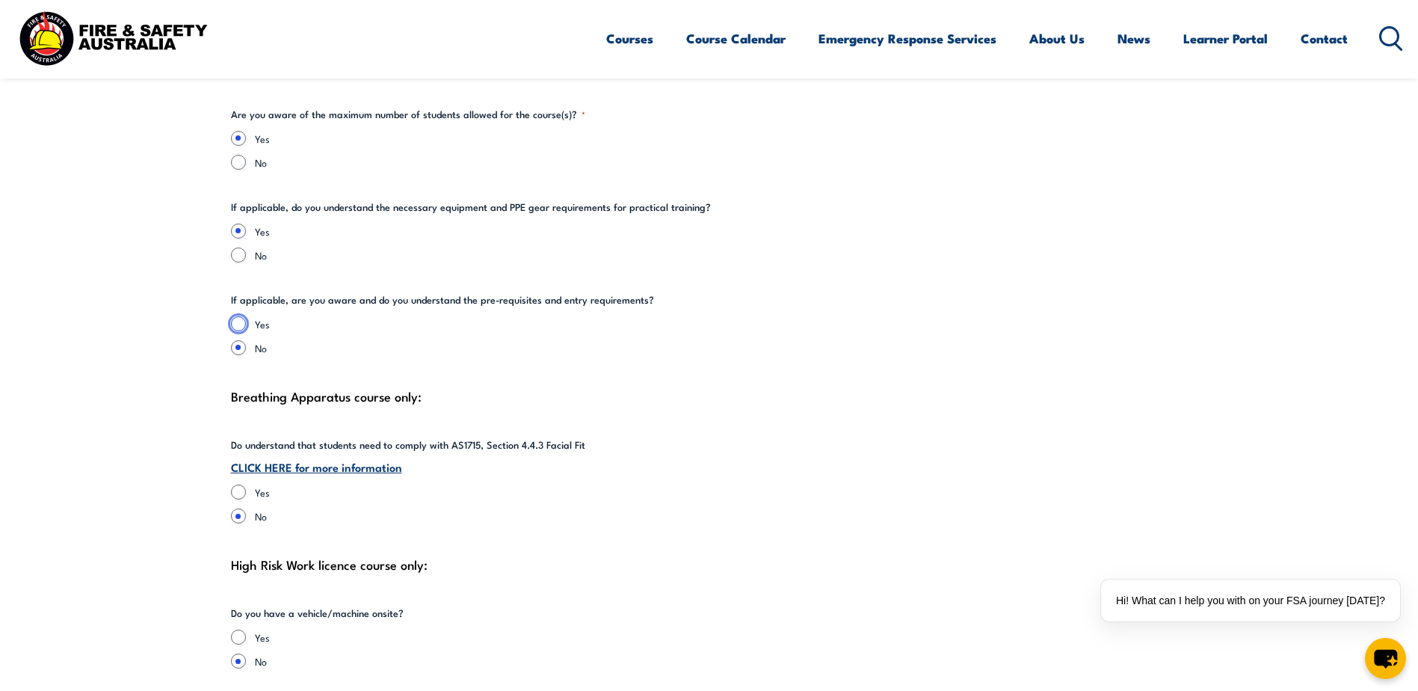
click at [237, 316] on input "Yes" at bounding box center [238, 323] width 15 height 15
radio input "true"
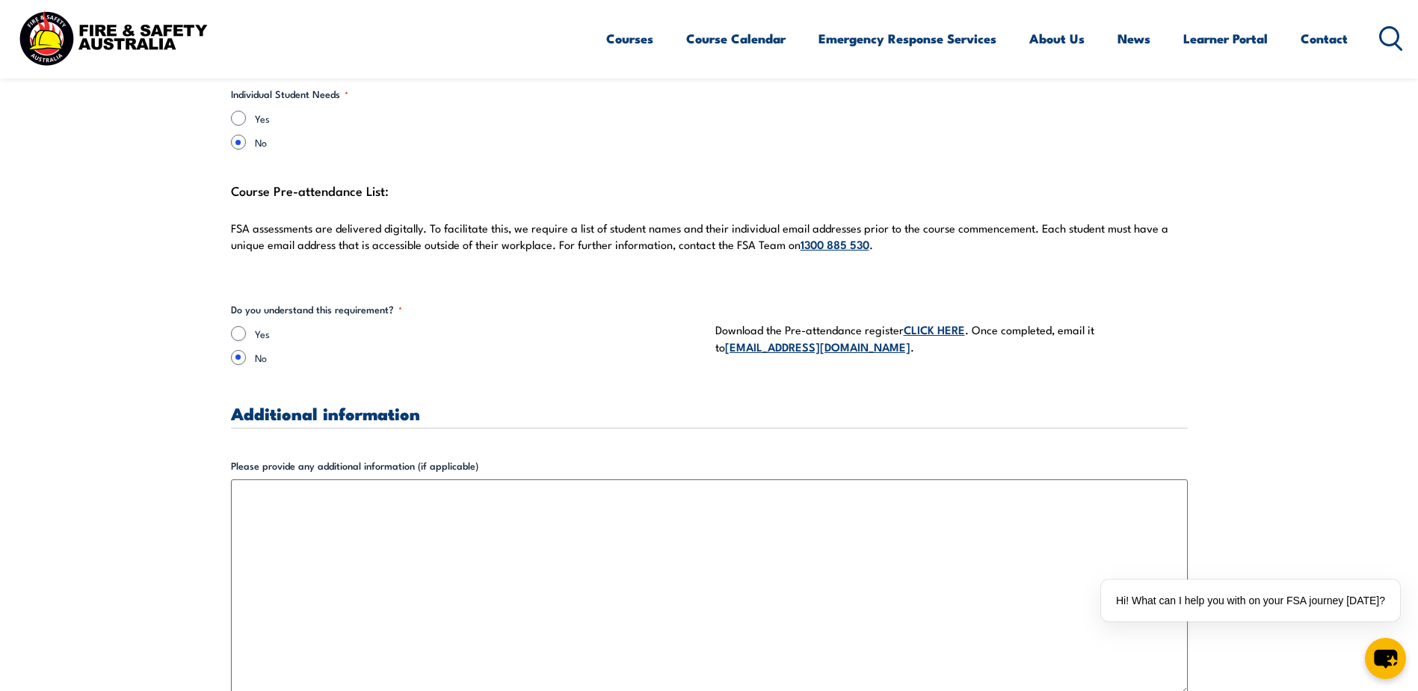
scroll to position [4037, 0]
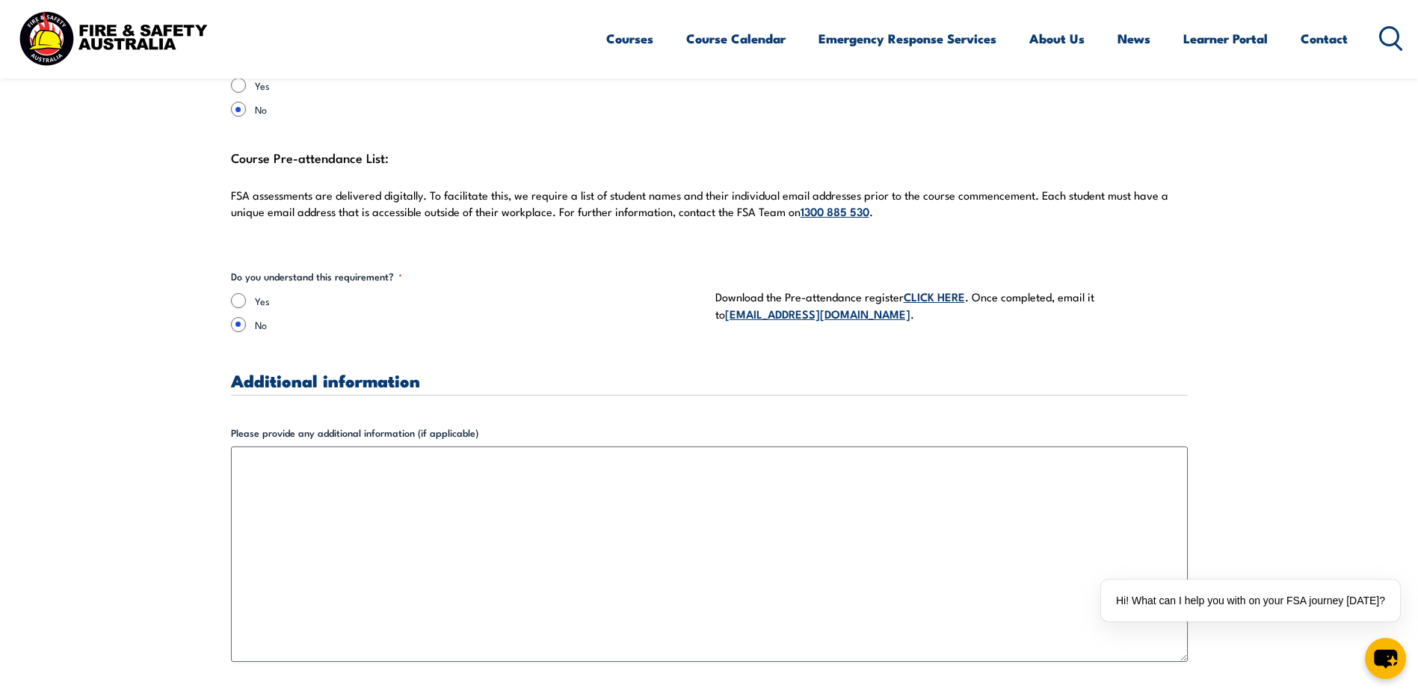
click at [233, 274] on fieldset "Do you understand this requirement? * Yes No" at bounding box center [467, 305] width 473 height 73
click at [234, 293] on input "Yes" at bounding box center [238, 300] width 15 height 15
radio input "true"
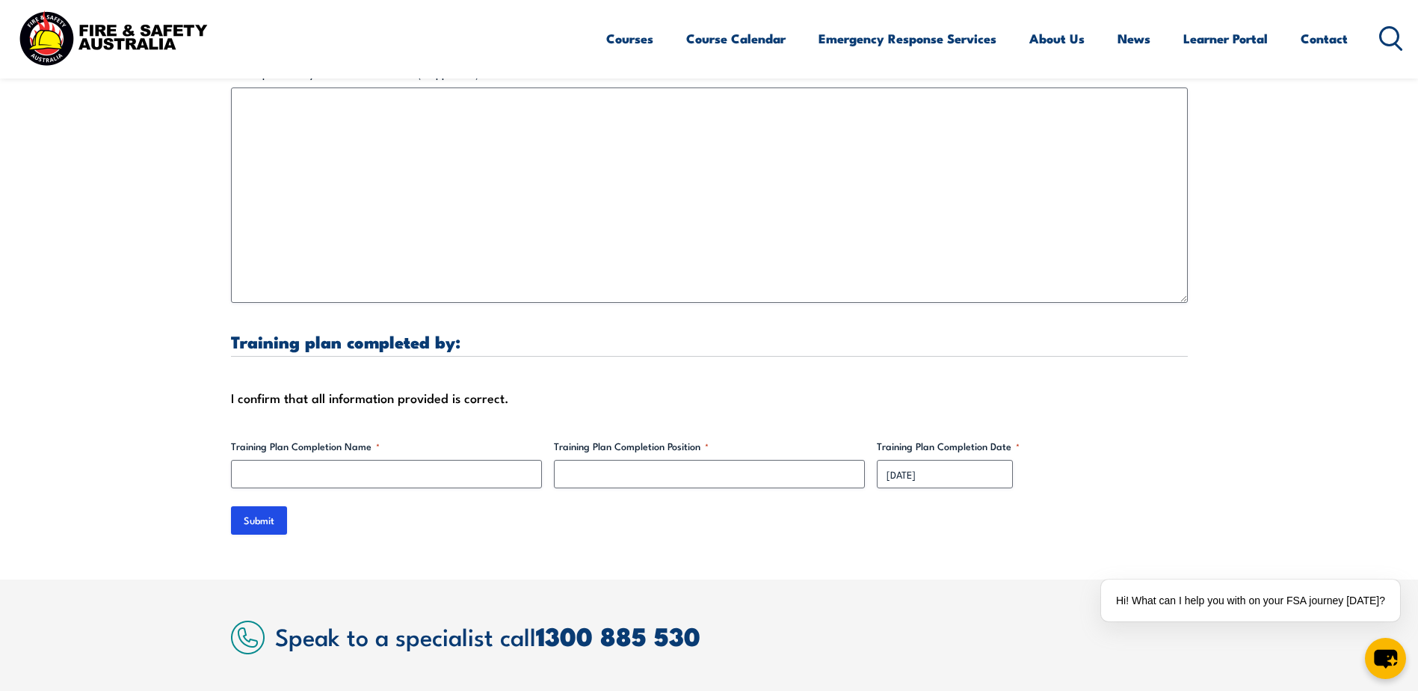
scroll to position [4411, 0]
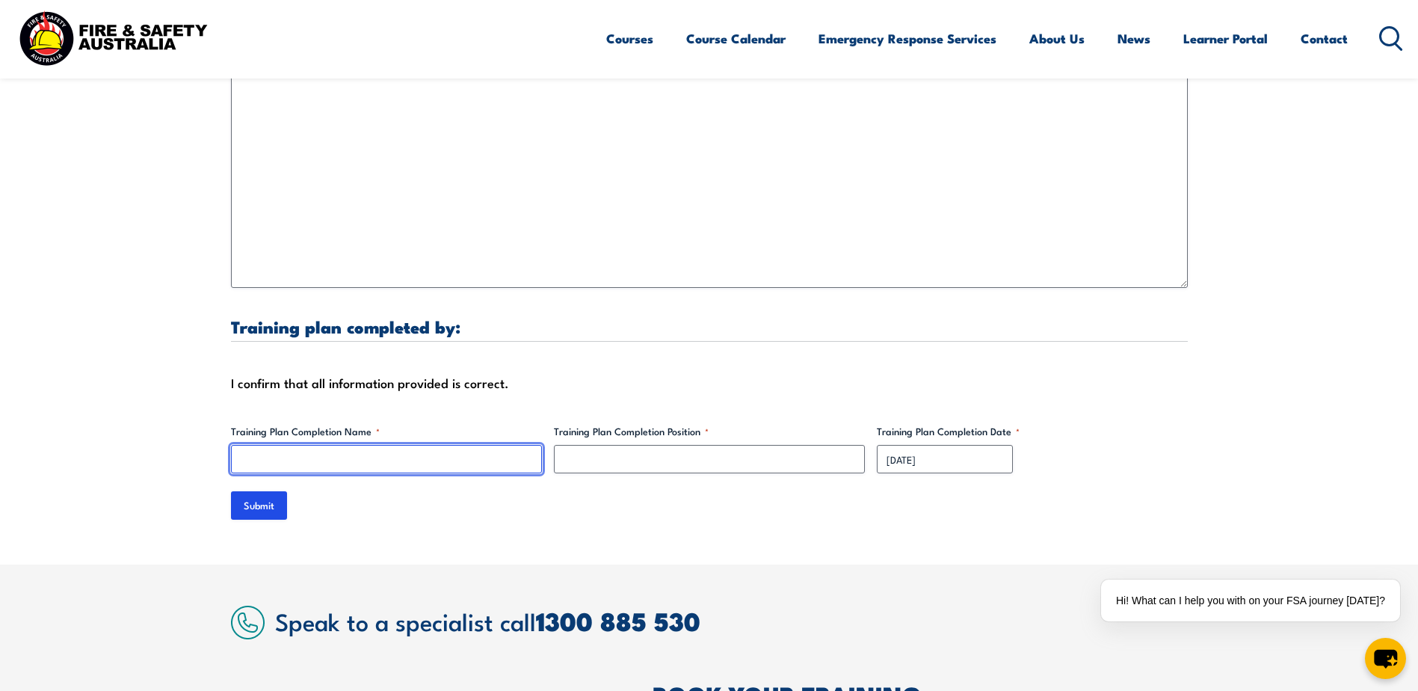
click at [268, 451] on input "Training Plan Completion Name *" at bounding box center [386, 459] width 311 height 28
type input "[PERSON_NAME]"
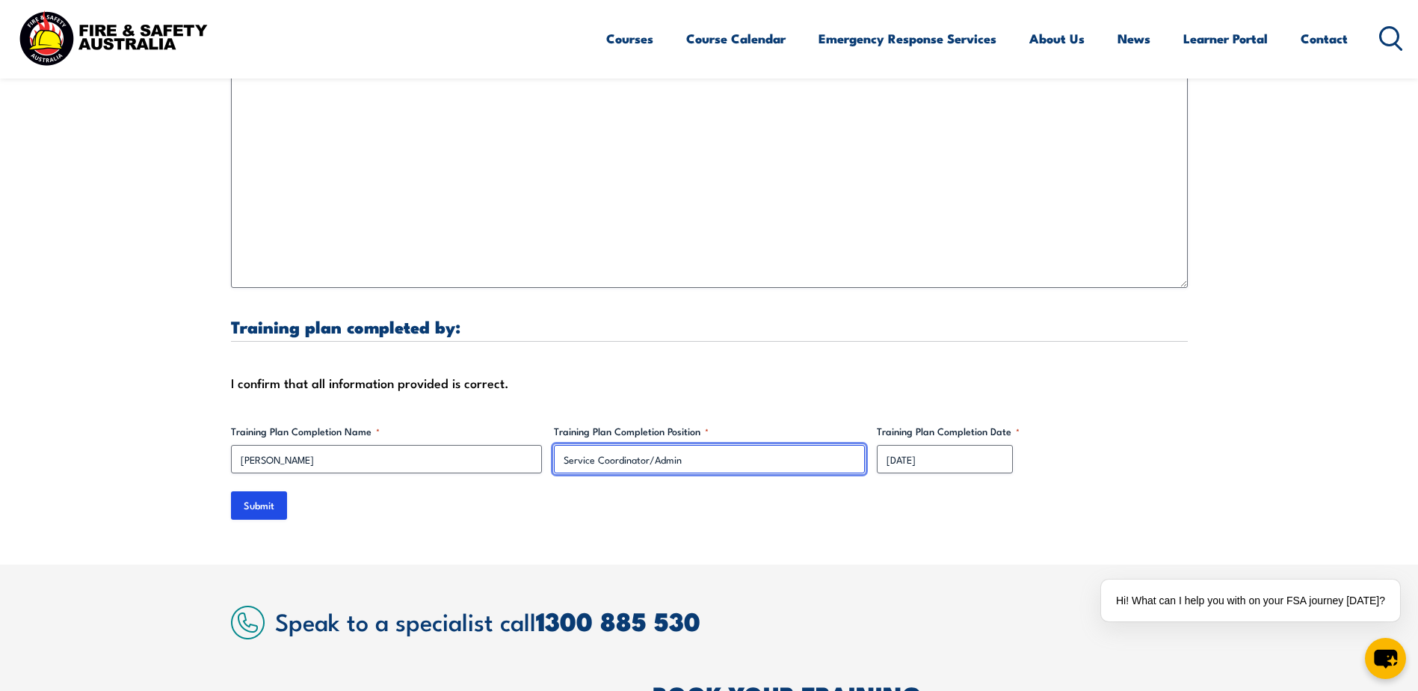
type input "Service Coordinator/Admin"
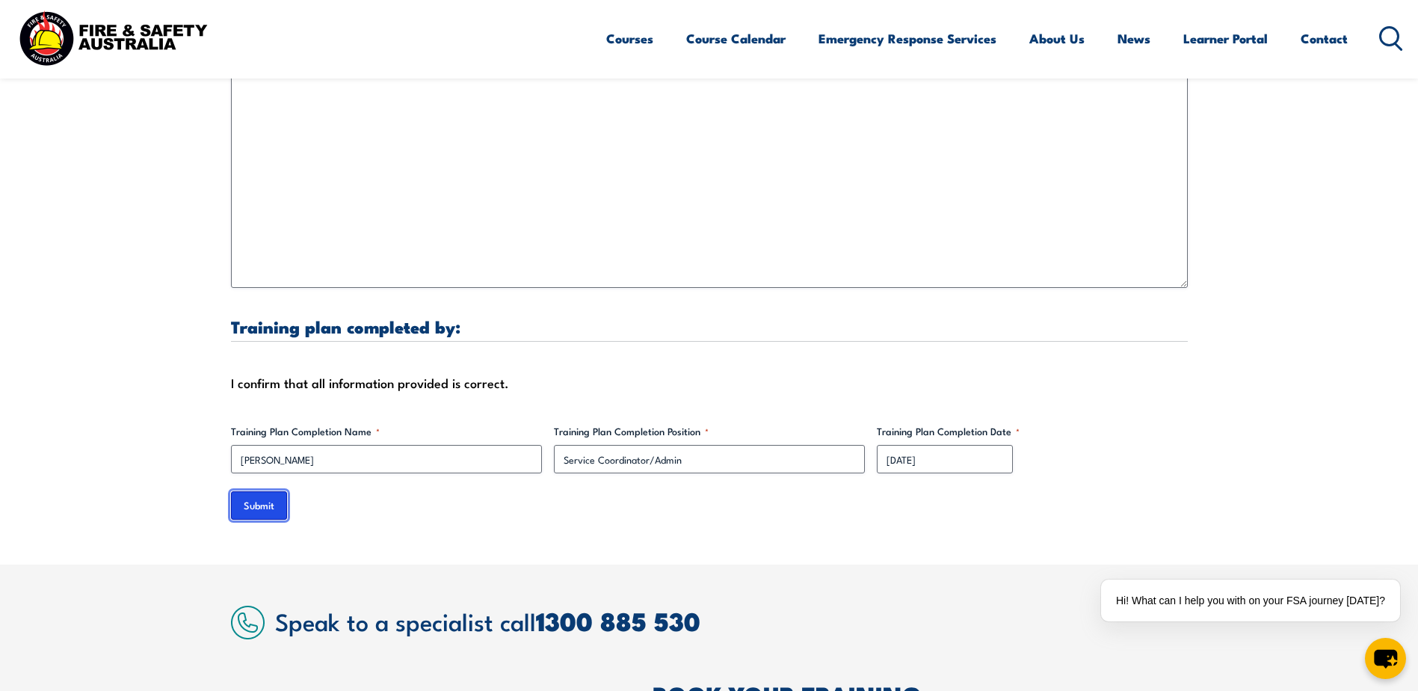
click at [253, 457] on input "Submit" at bounding box center [259, 505] width 56 height 28
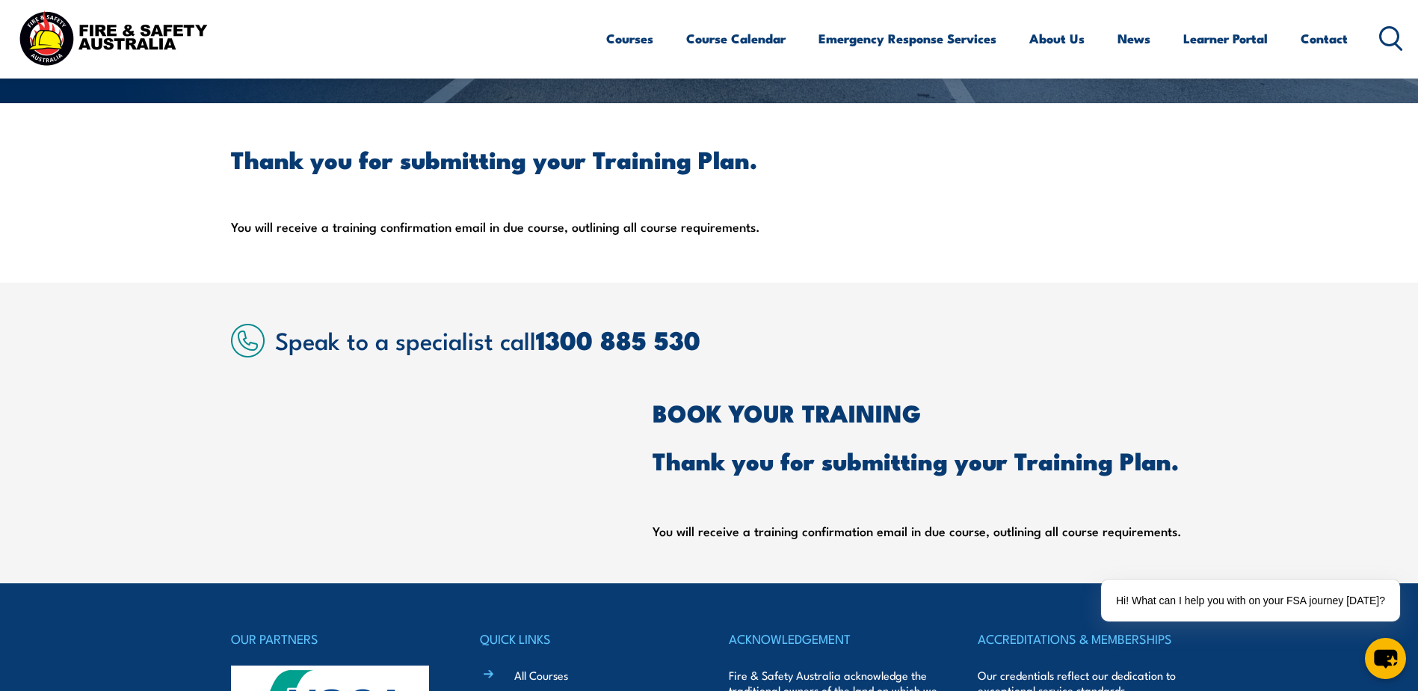
scroll to position [649, 0]
